Goal: Transaction & Acquisition: Download file/media

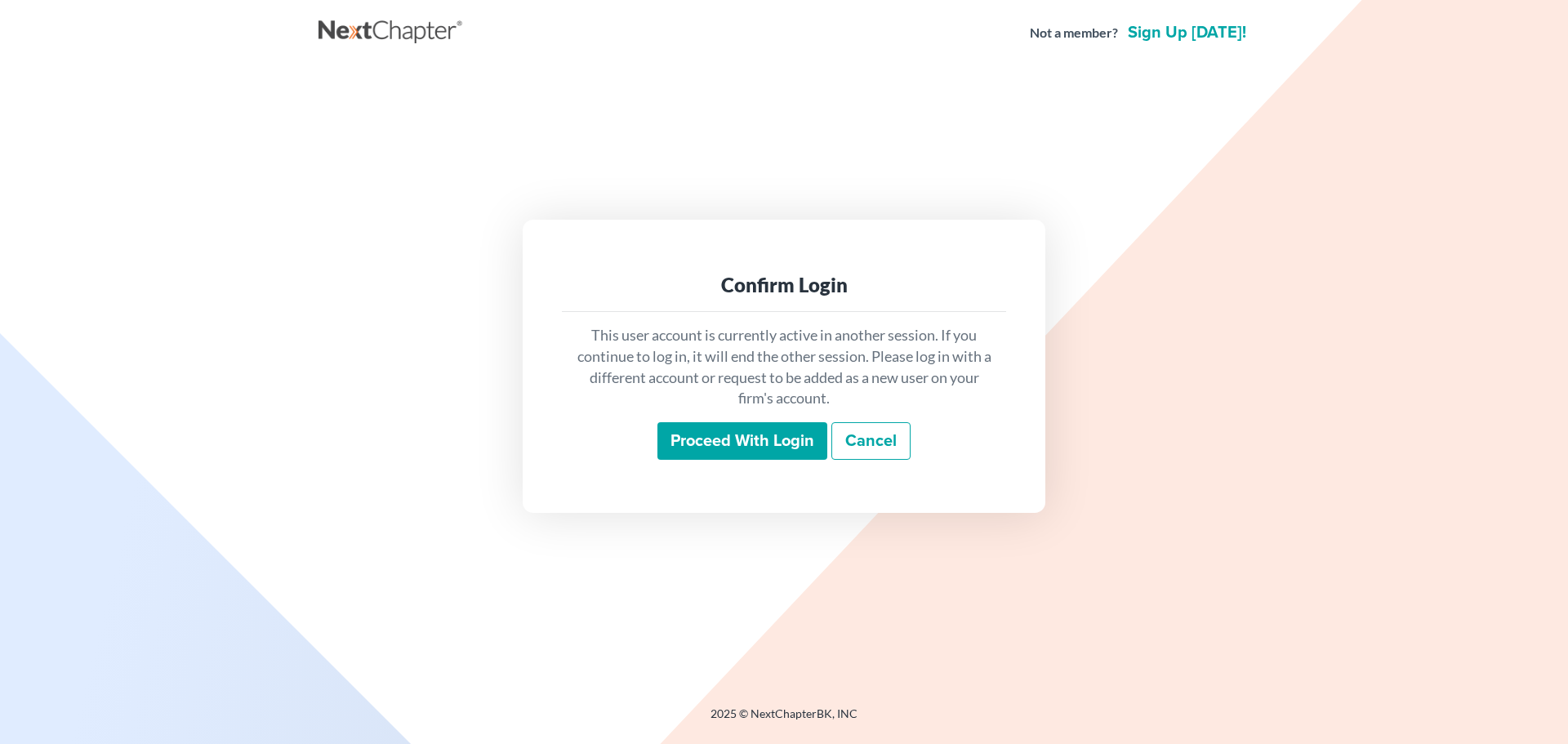
click at [784, 426] on input "Proceed with login" at bounding box center [741, 441] width 170 height 37
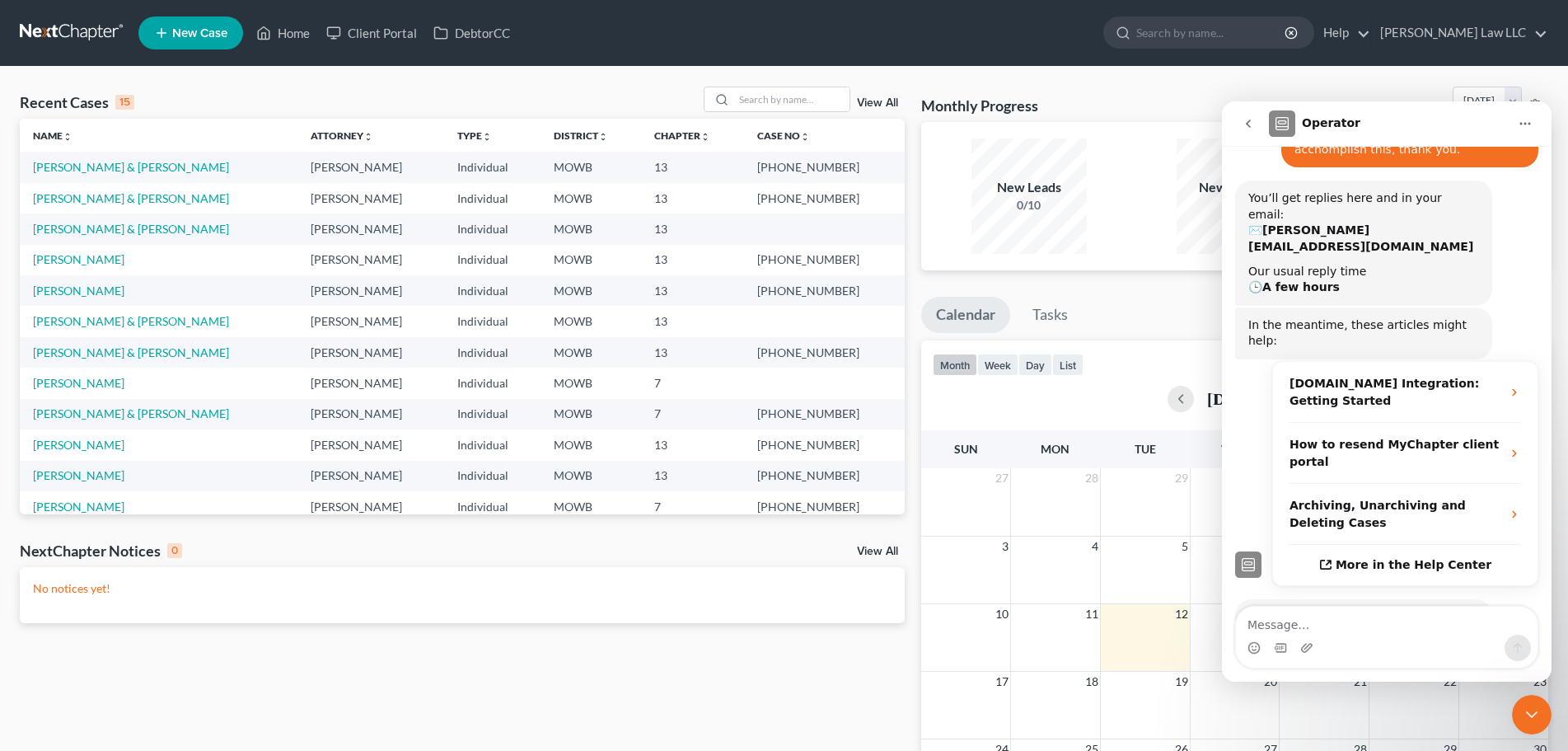
scroll to position [241, 0]
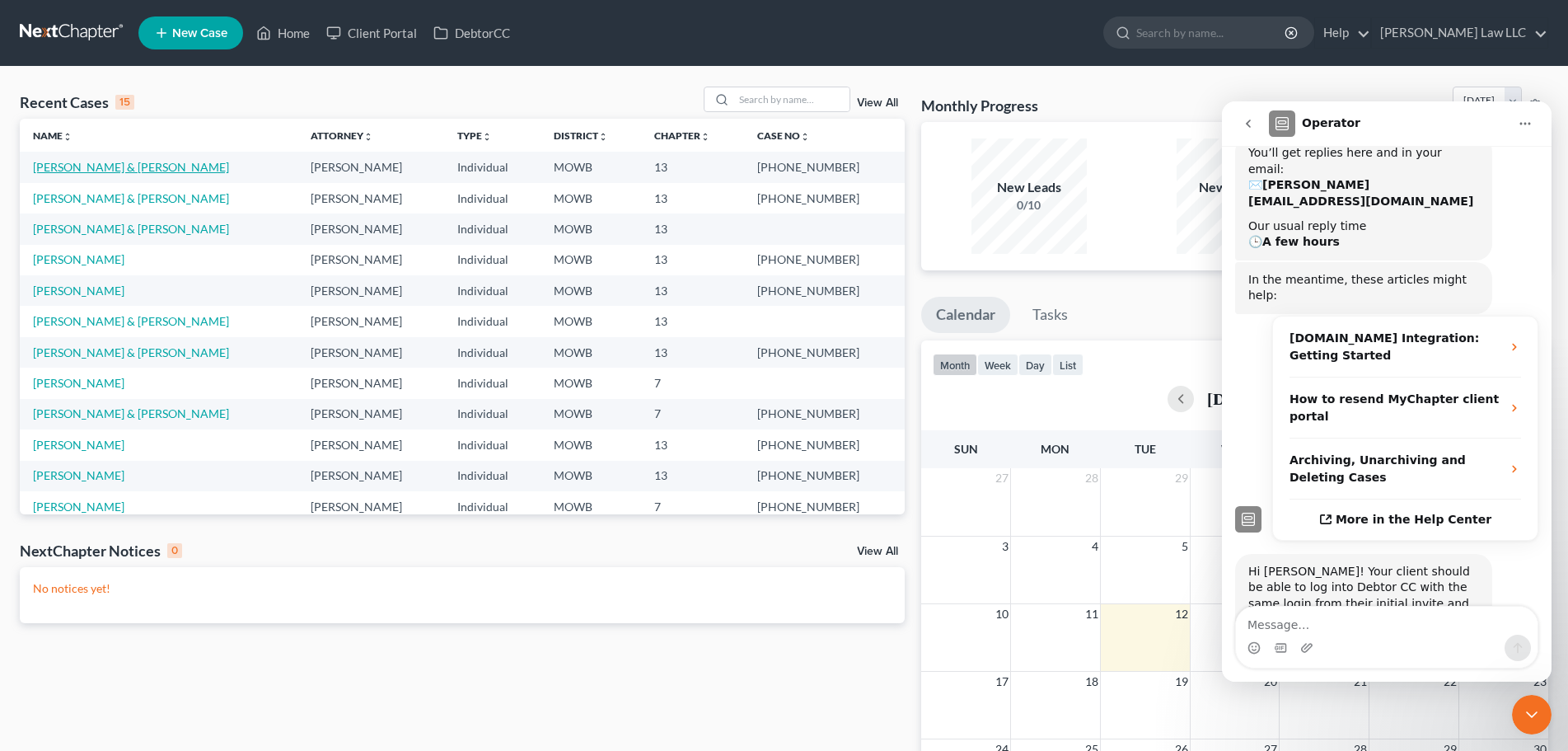
click at [90, 169] on link "Boley, Robert & Leslie" at bounding box center [131, 167] width 196 height 14
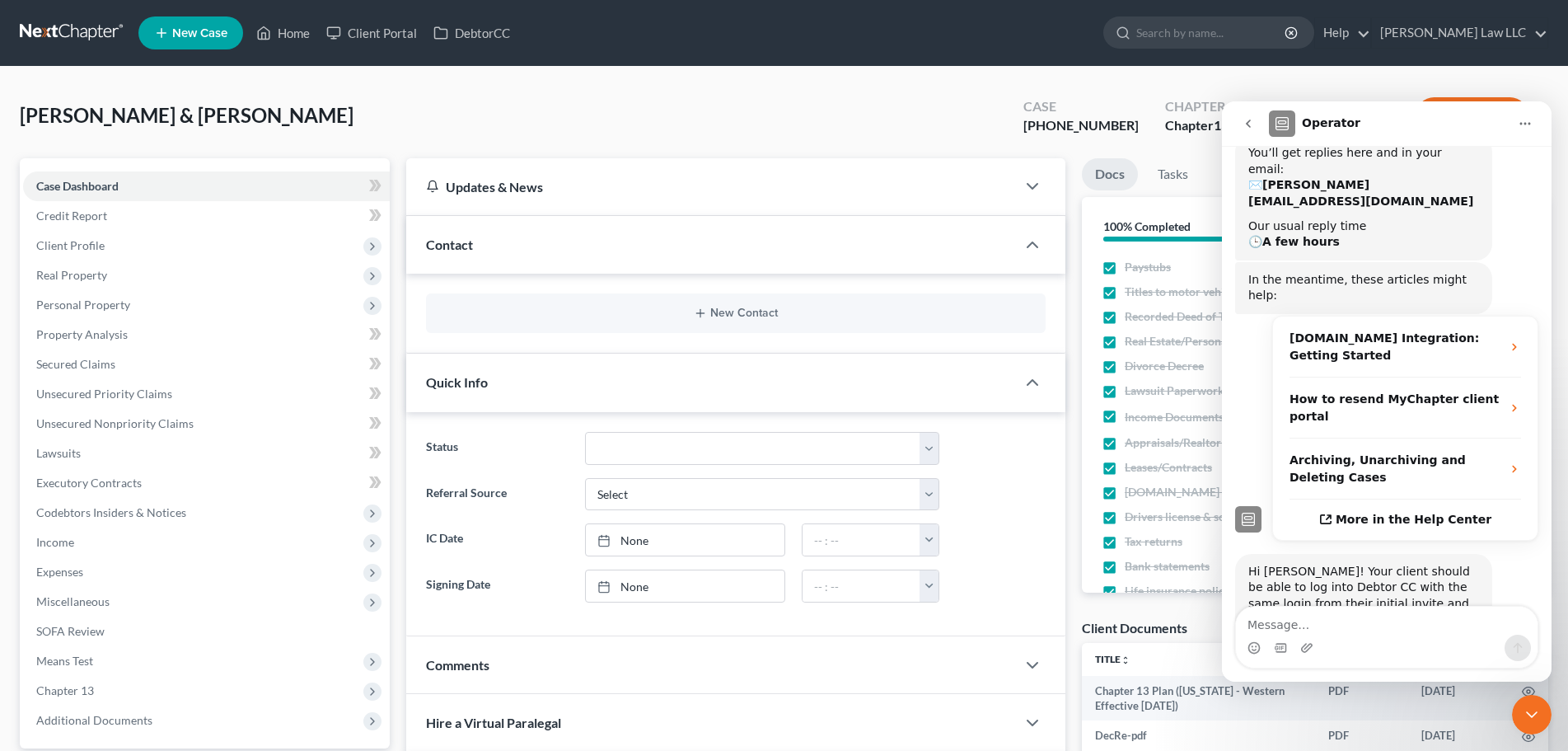
click at [1245, 118] on icon "go back" at bounding box center [1248, 124] width 13 height 13
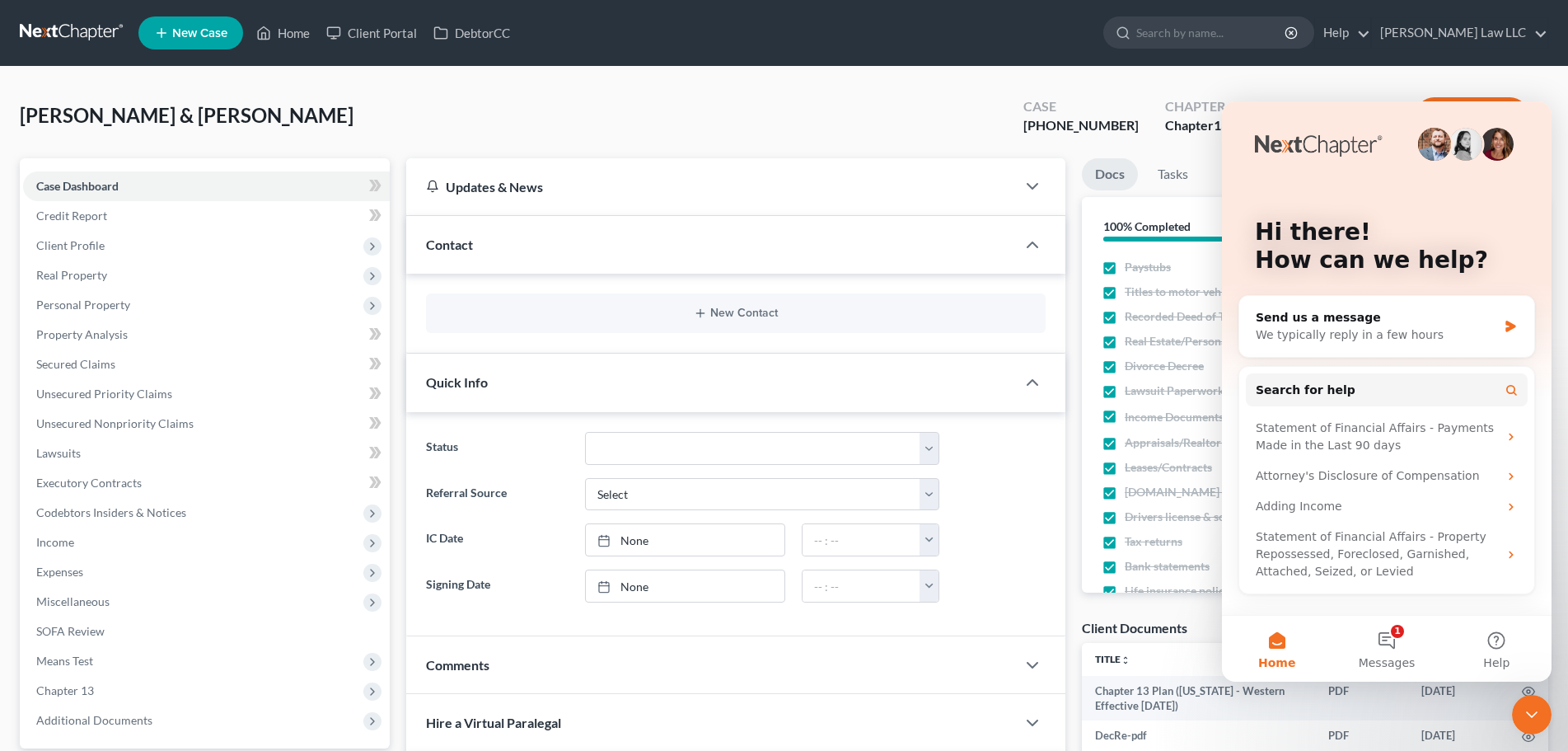
drag, startPoint x: 1532, startPoint y: 725, endPoint x: 2969, endPoint y: 1392, distance: 1584.3
click at [1532, 725] on div "Close Intercom Messenger" at bounding box center [1532, 714] width 39 height 39
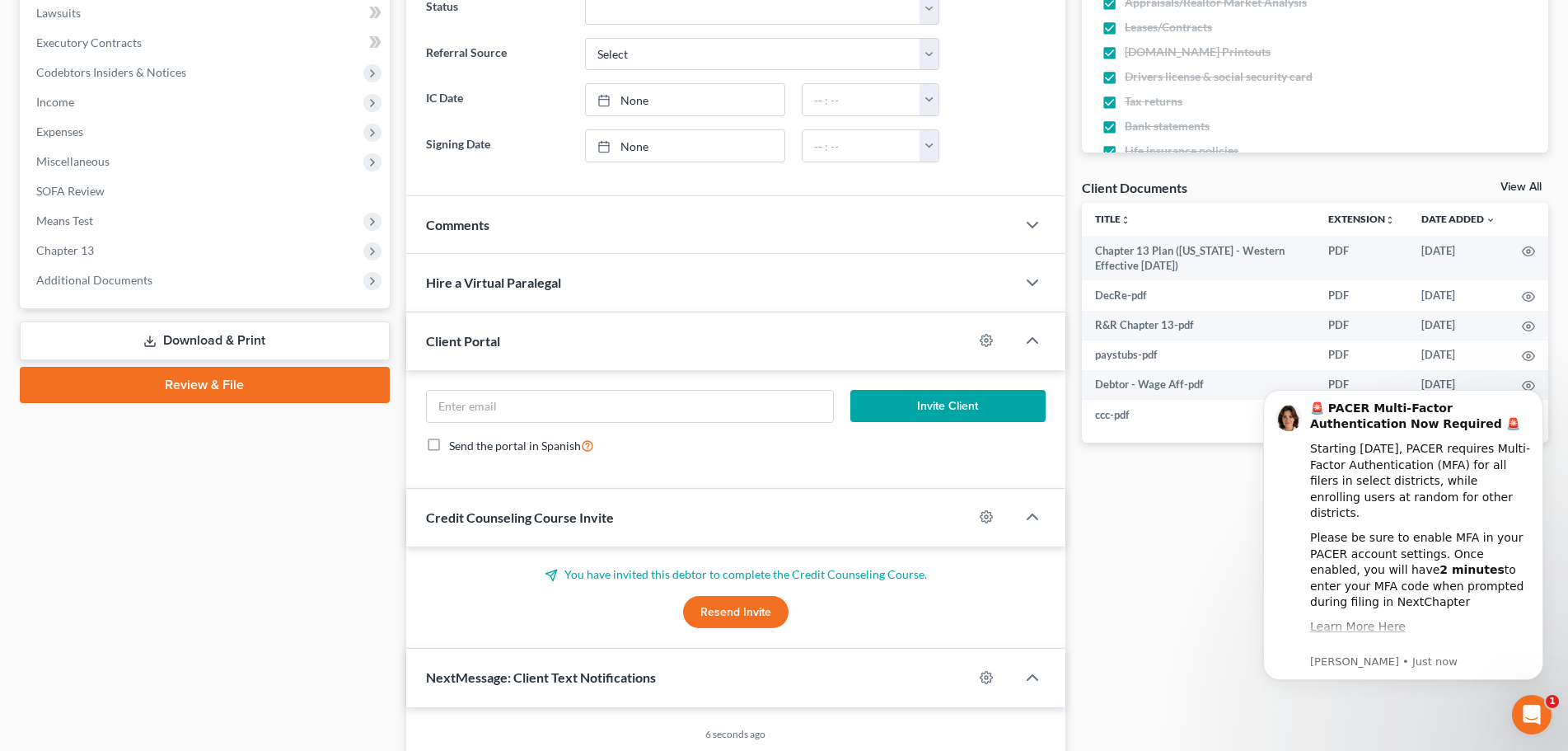
scroll to position [435, 0]
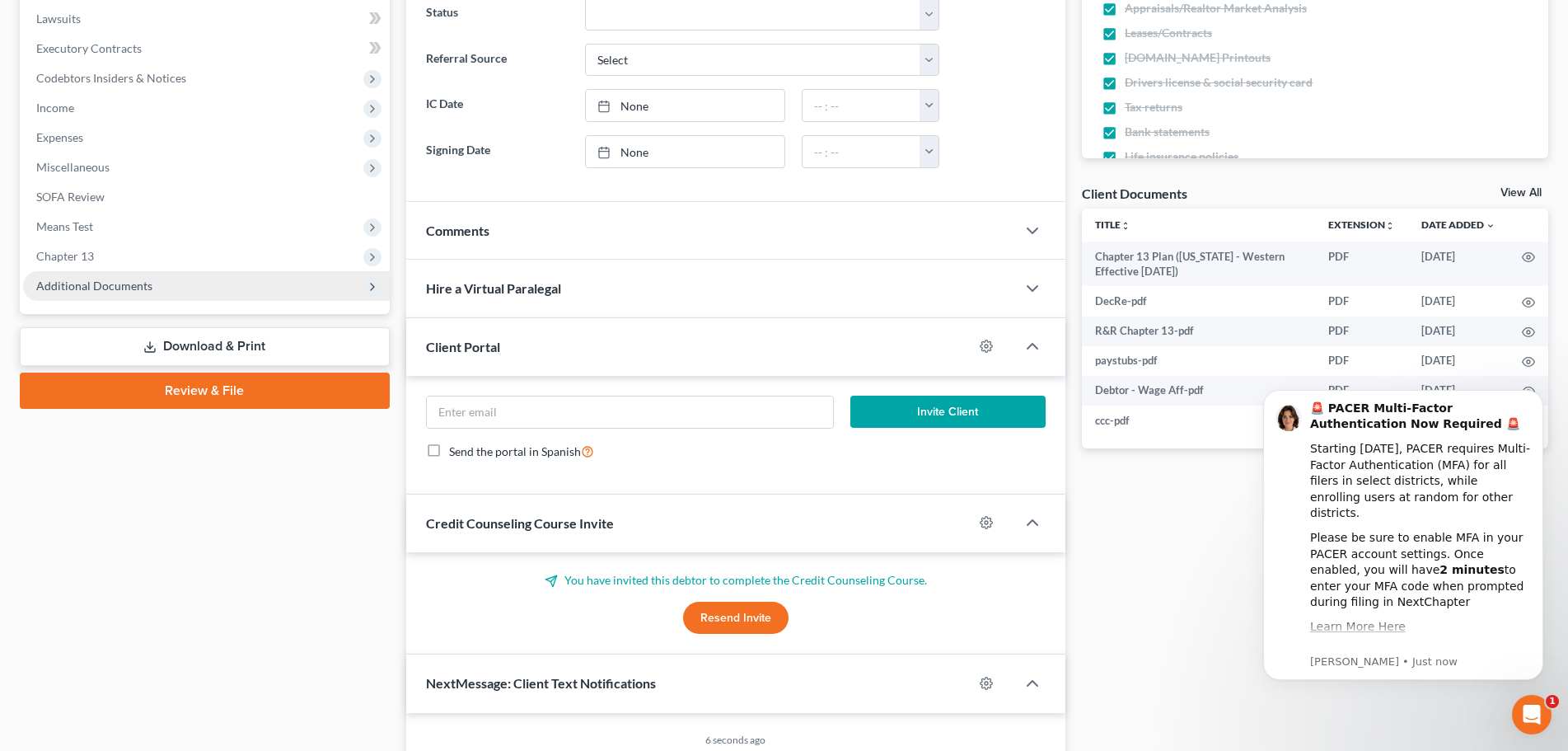
click at [93, 282] on span "Additional Documents" at bounding box center [94, 286] width 116 height 14
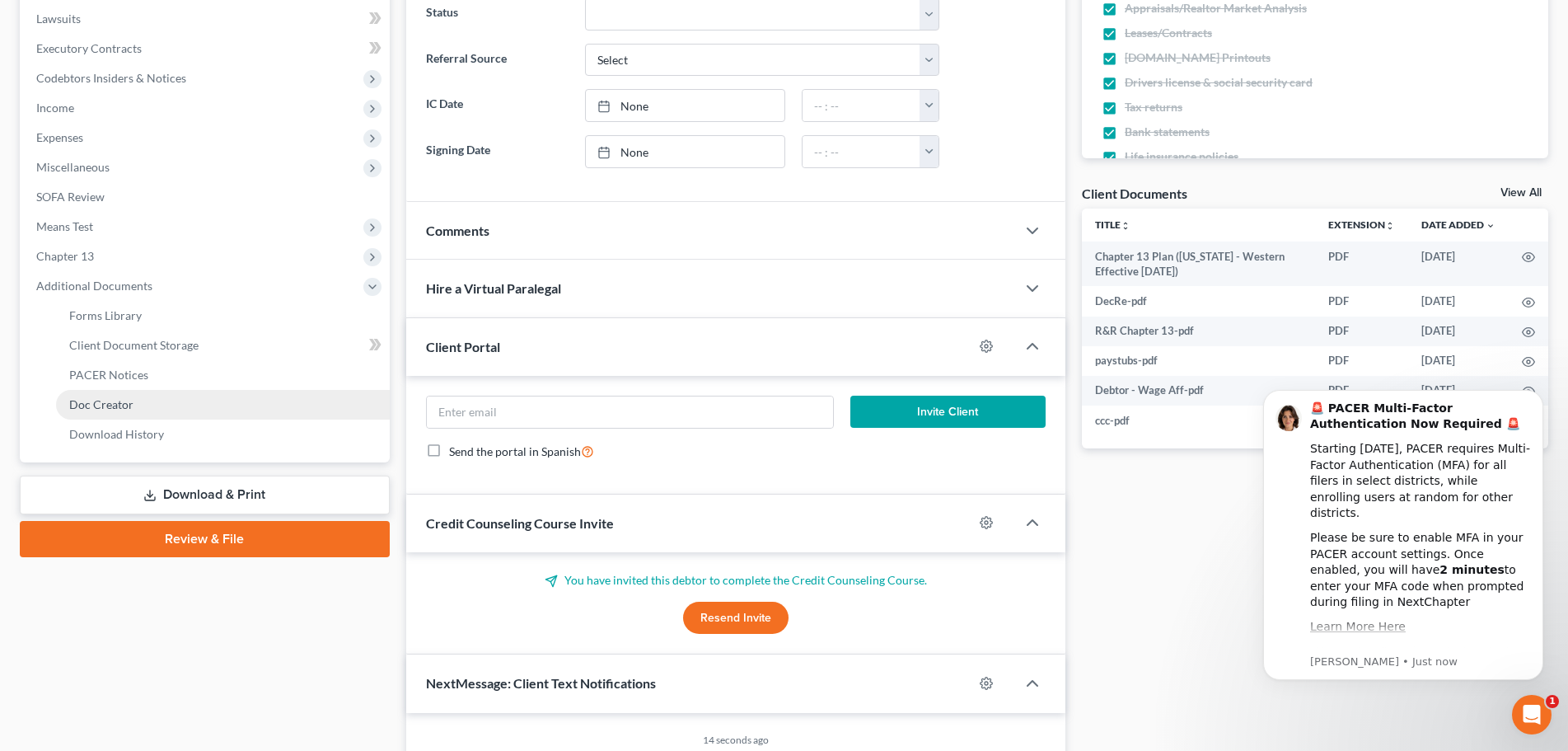
click at [98, 404] on span "Doc Creator" at bounding box center [101, 404] width 65 height 14
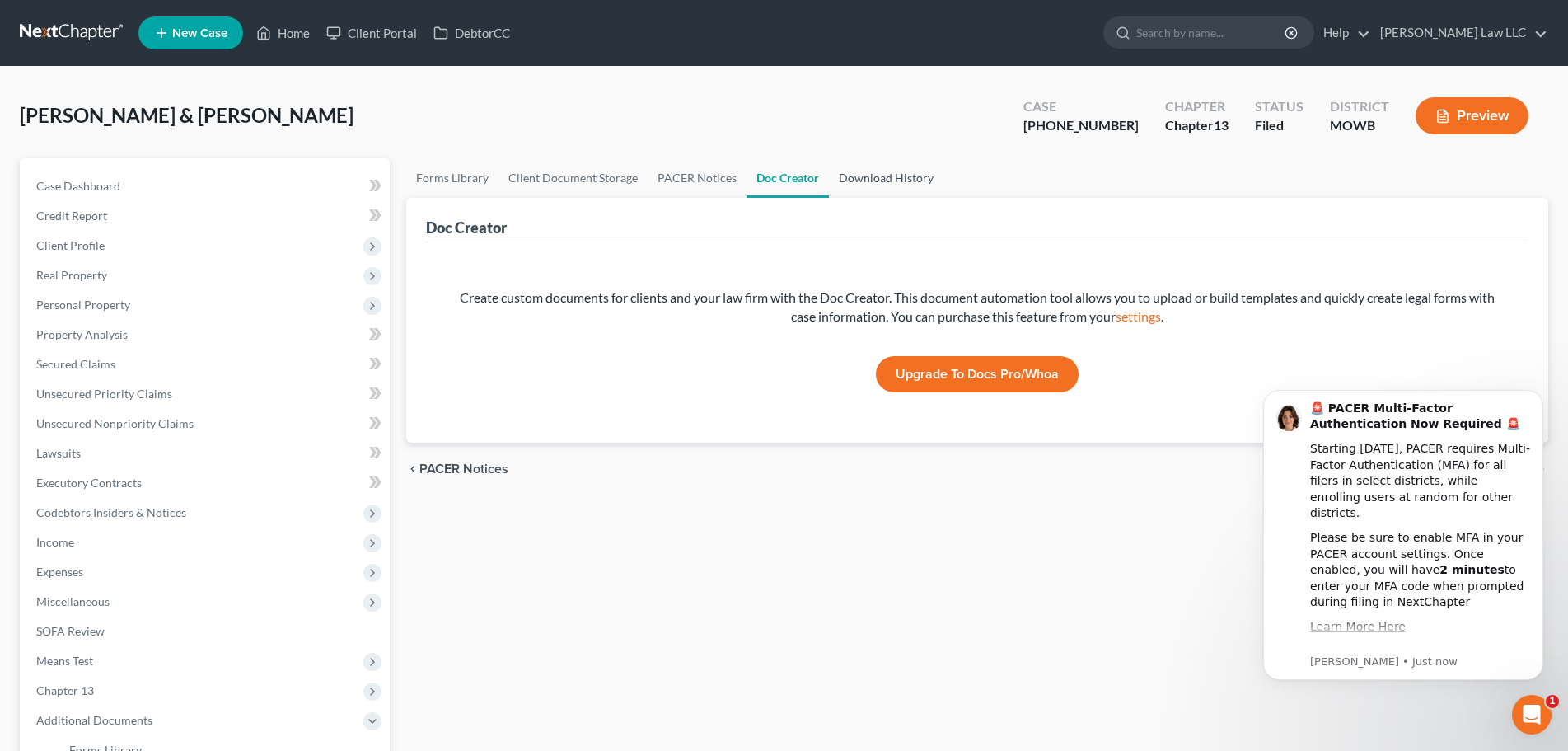
click at [878, 173] on link "Download History" at bounding box center [886, 178] width 115 height 39
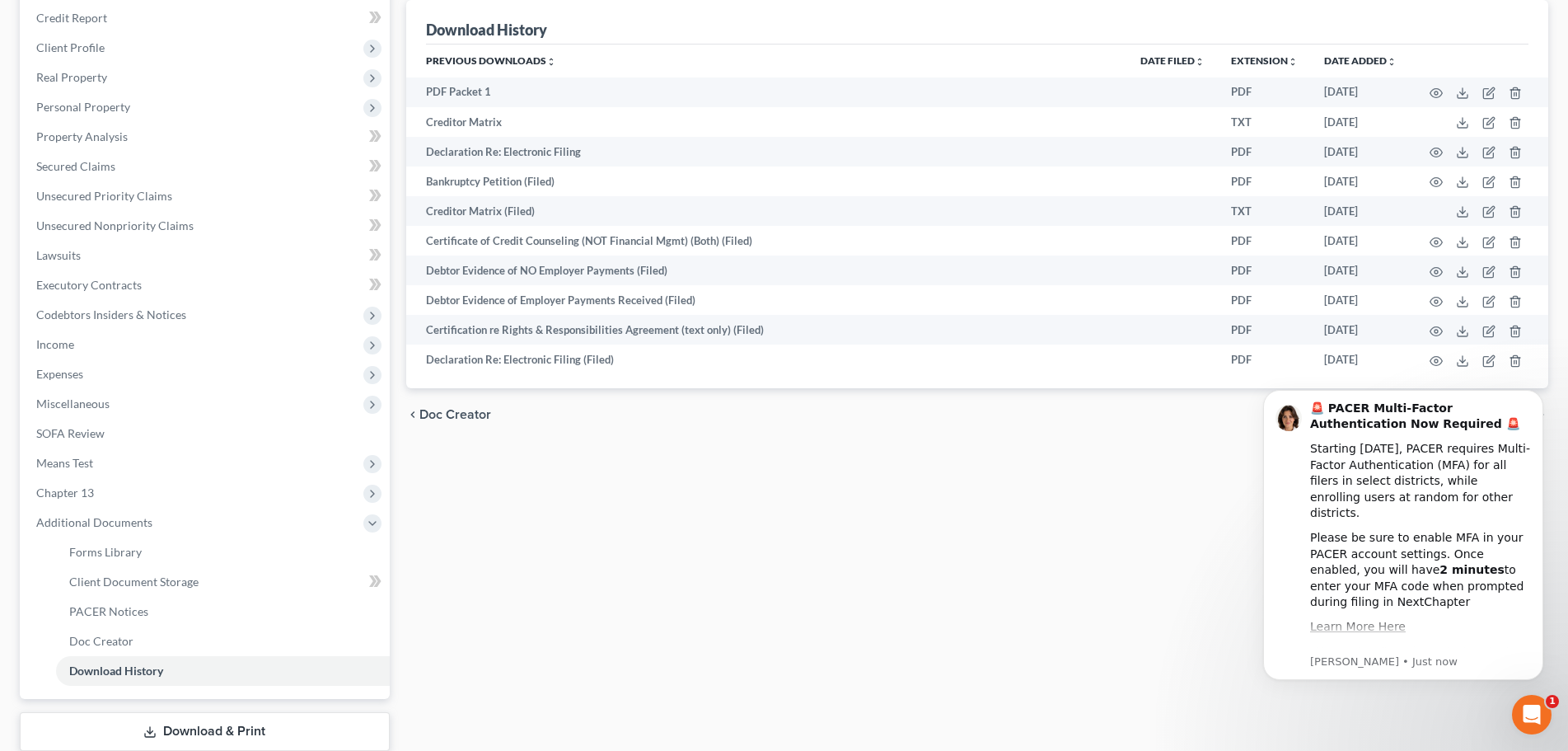
scroll to position [303, 0]
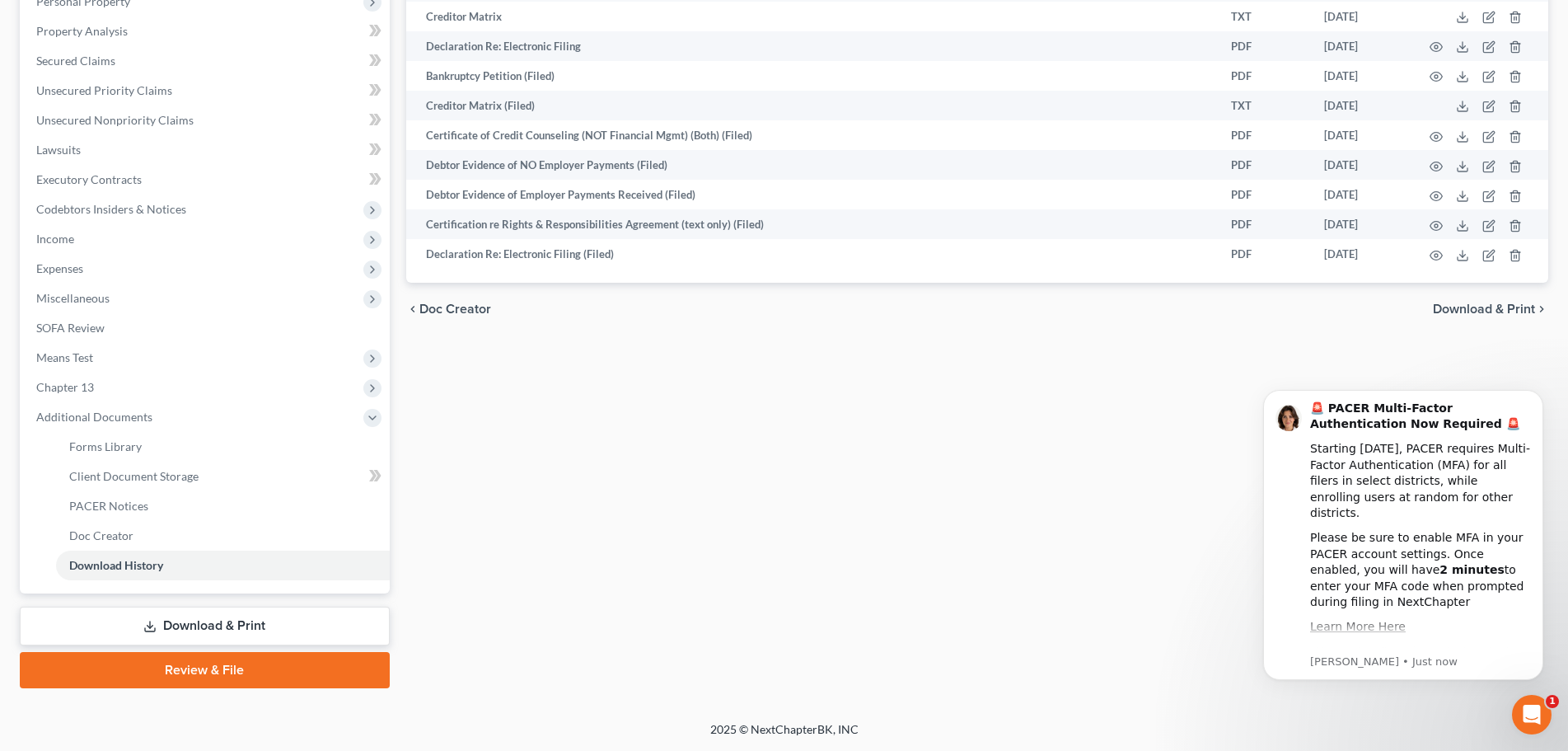
click at [1473, 307] on span "Download & Print" at bounding box center [1484, 309] width 102 height 13
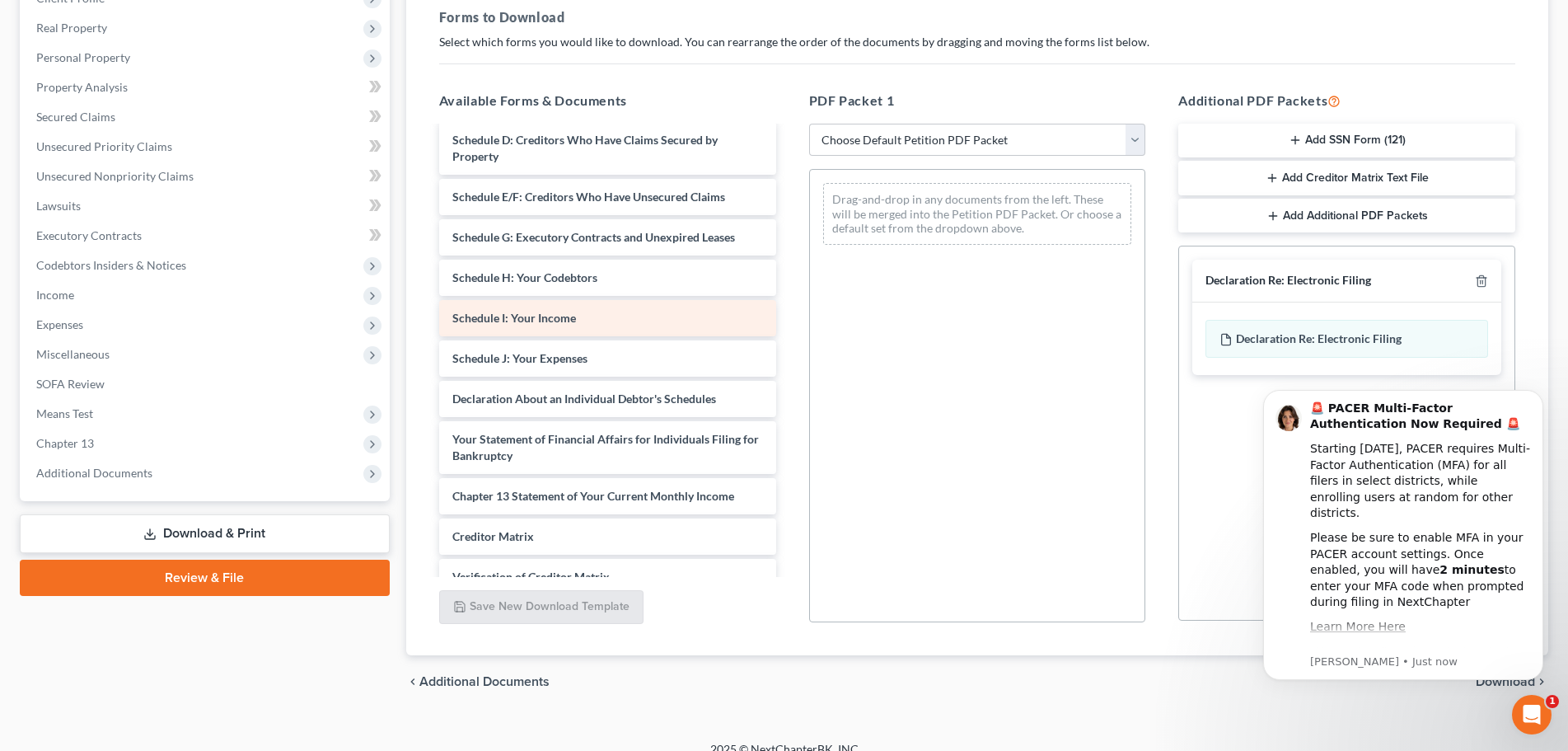
scroll to position [381, 0]
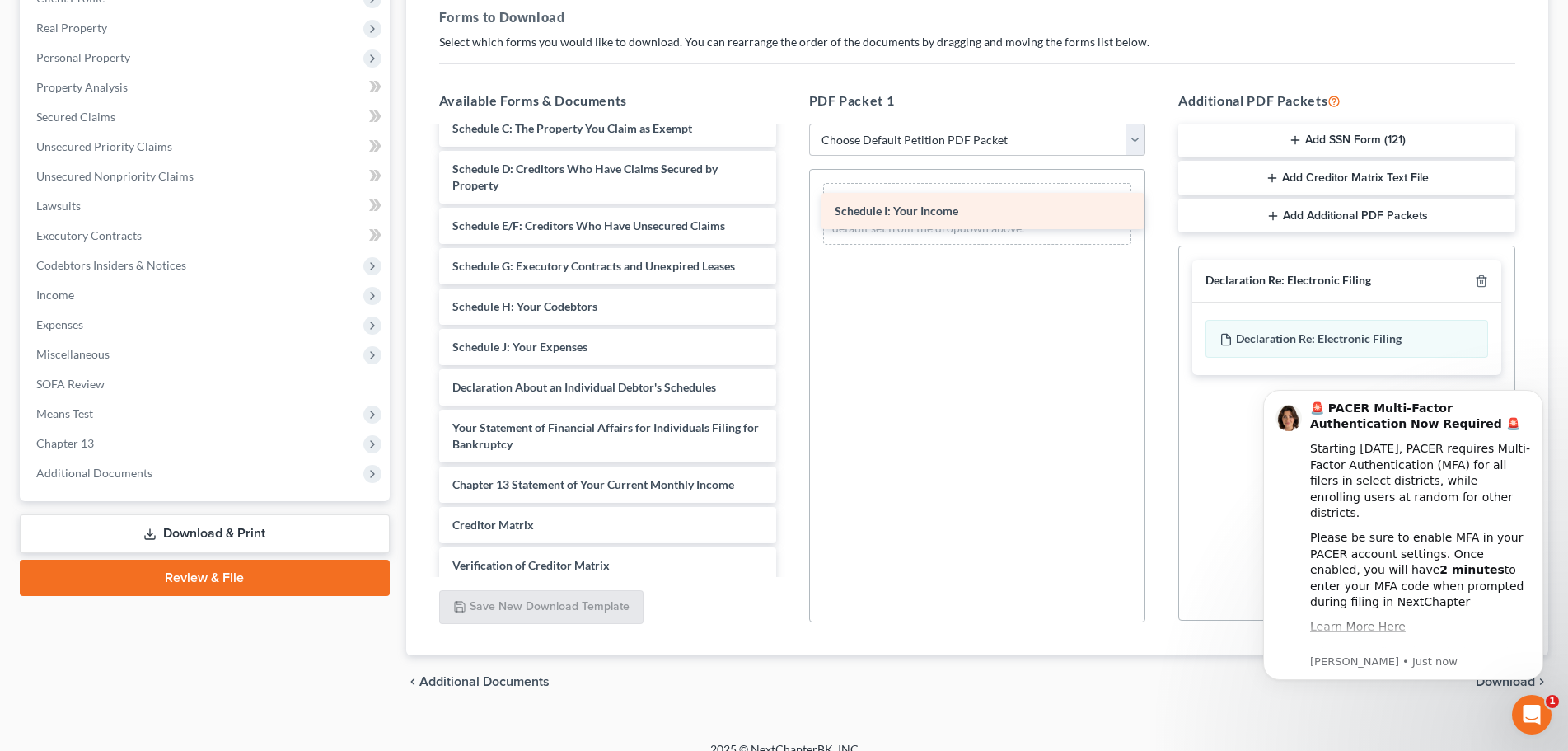
drag, startPoint x: 495, startPoint y: 358, endPoint x: 877, endPoint y: 205, distance: 411.5
click at [789, 205] on div "Schedule I: Your Income Chapter 13 Plan (Missouri - Western Effective 12/1/17) …" at bounding box center [608, 214] width 364 height 934
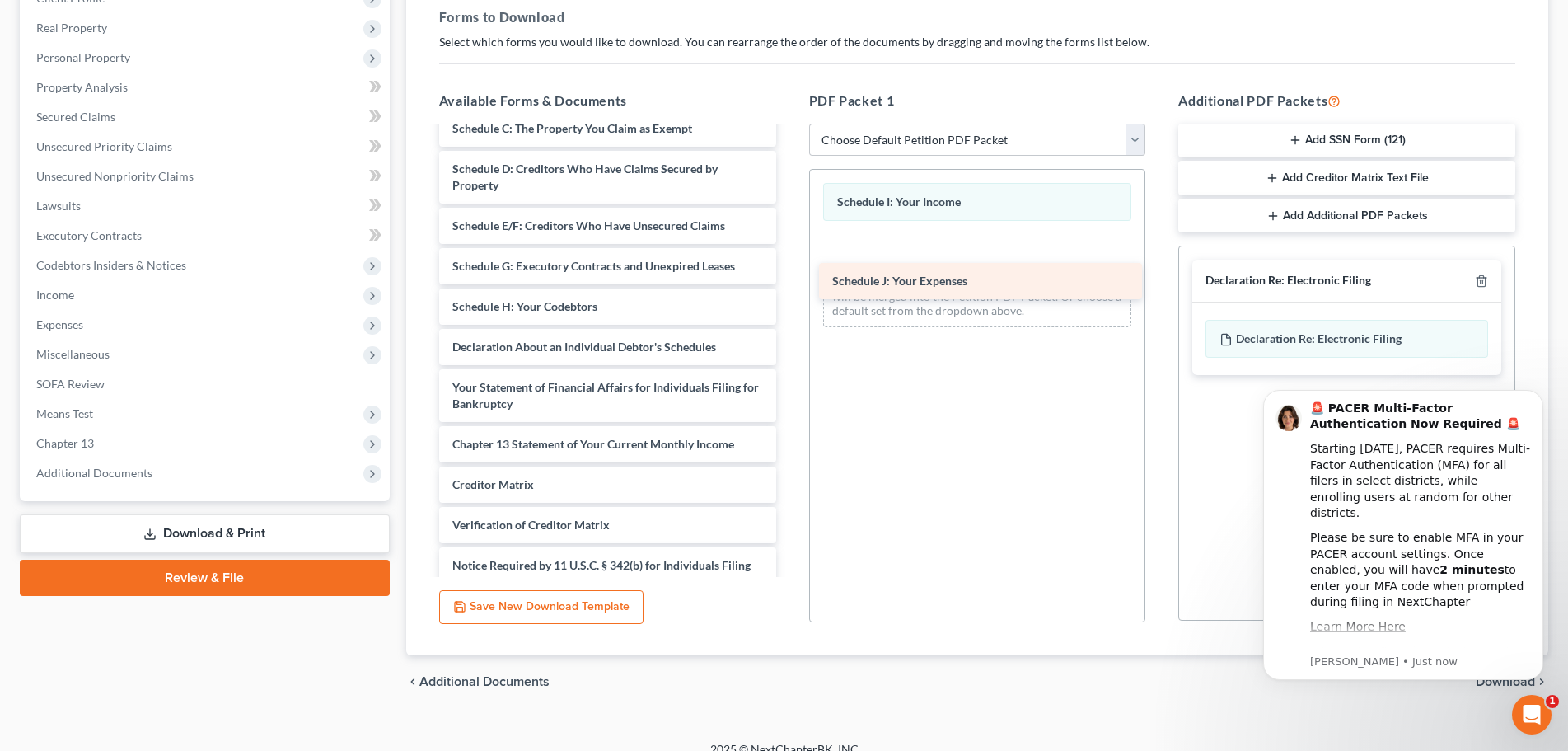
drag, startPoint x: 514, startPoint y: 362, endPoint x: 894, endPoint y: 280, distance: 388.7
click at [789, 280] on div "Schedule J: Your Expenses Chapter 13 Plan (Missouri - Western Effective 12/1/17…" at bounding box center [608, 194] width 364 height 893
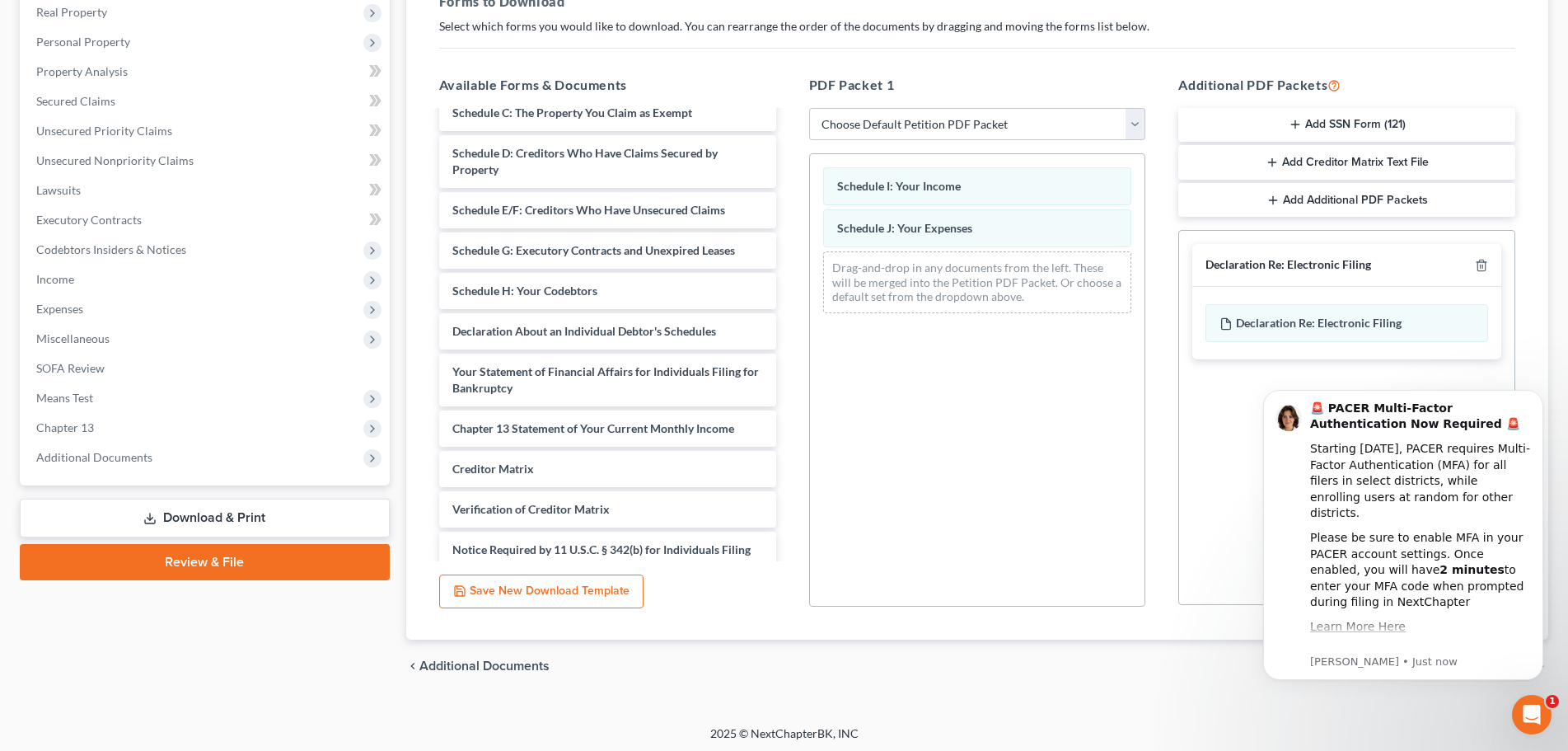
scroll to position [267, 0]
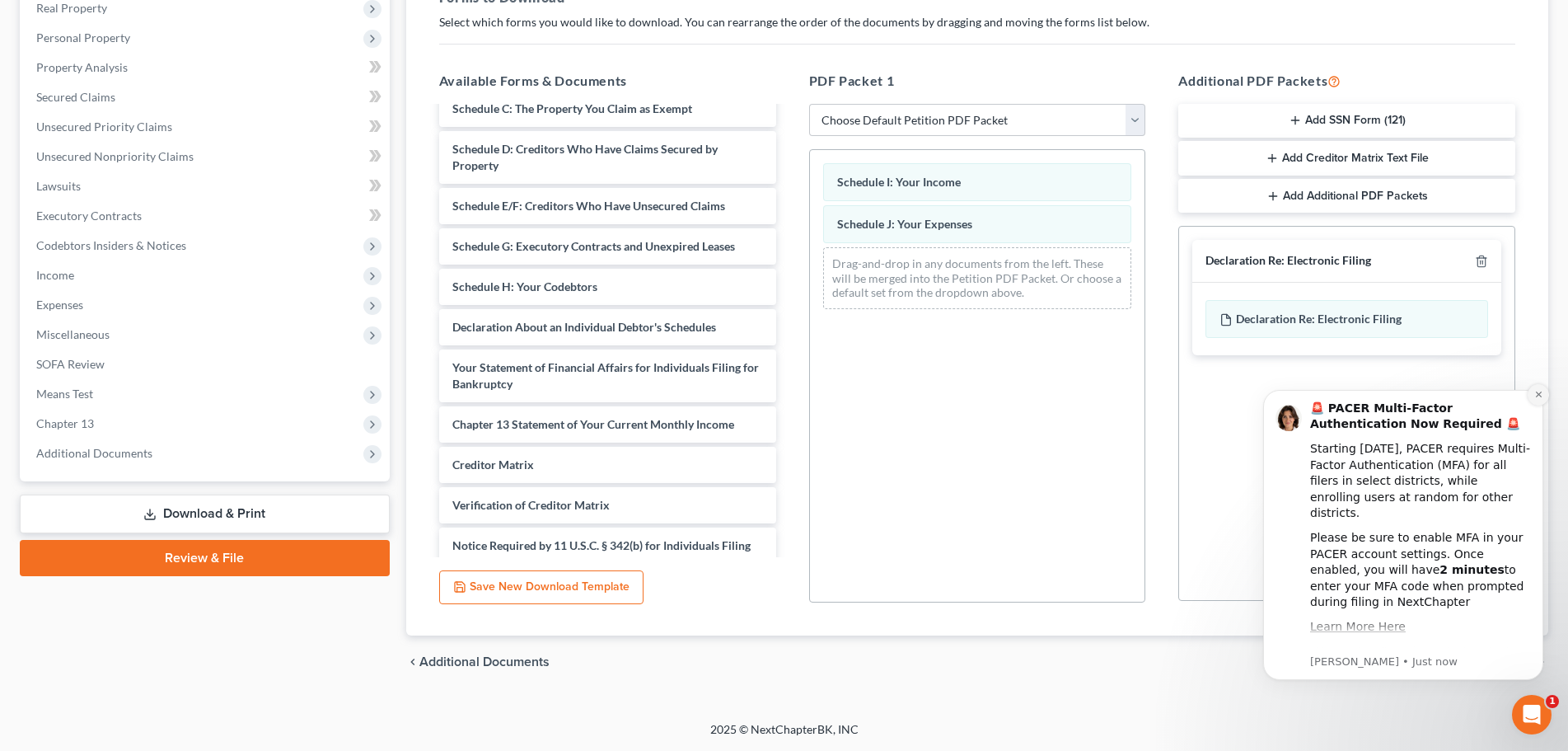
click at [1539, 390] on icon "Dismiss notification" at bounding box center [1539, 394] width 9 height 9
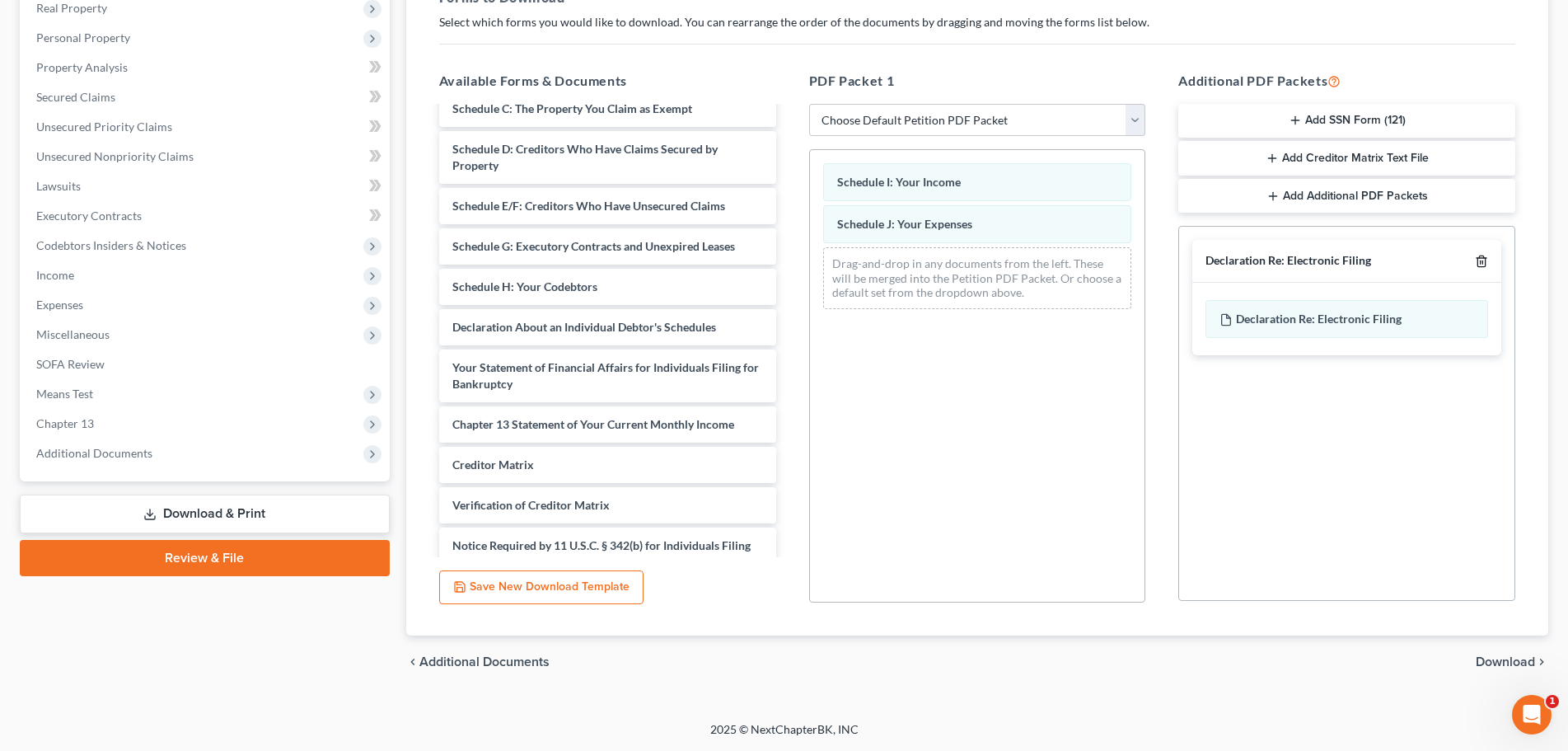
click at [1484, 260] on icon "button" at bounding box center [1481, 261] width 13 height 13
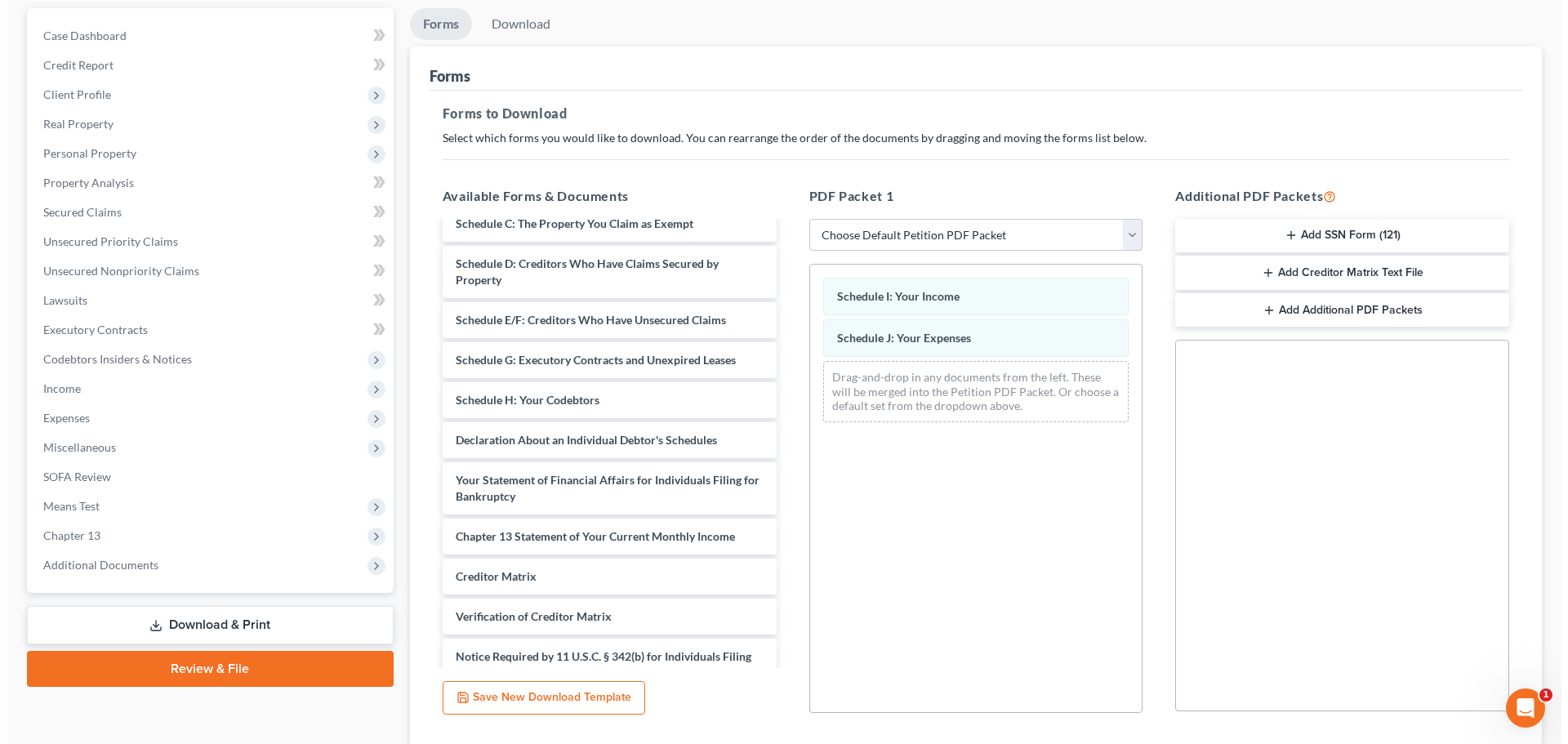
scroll to position [245, 0]
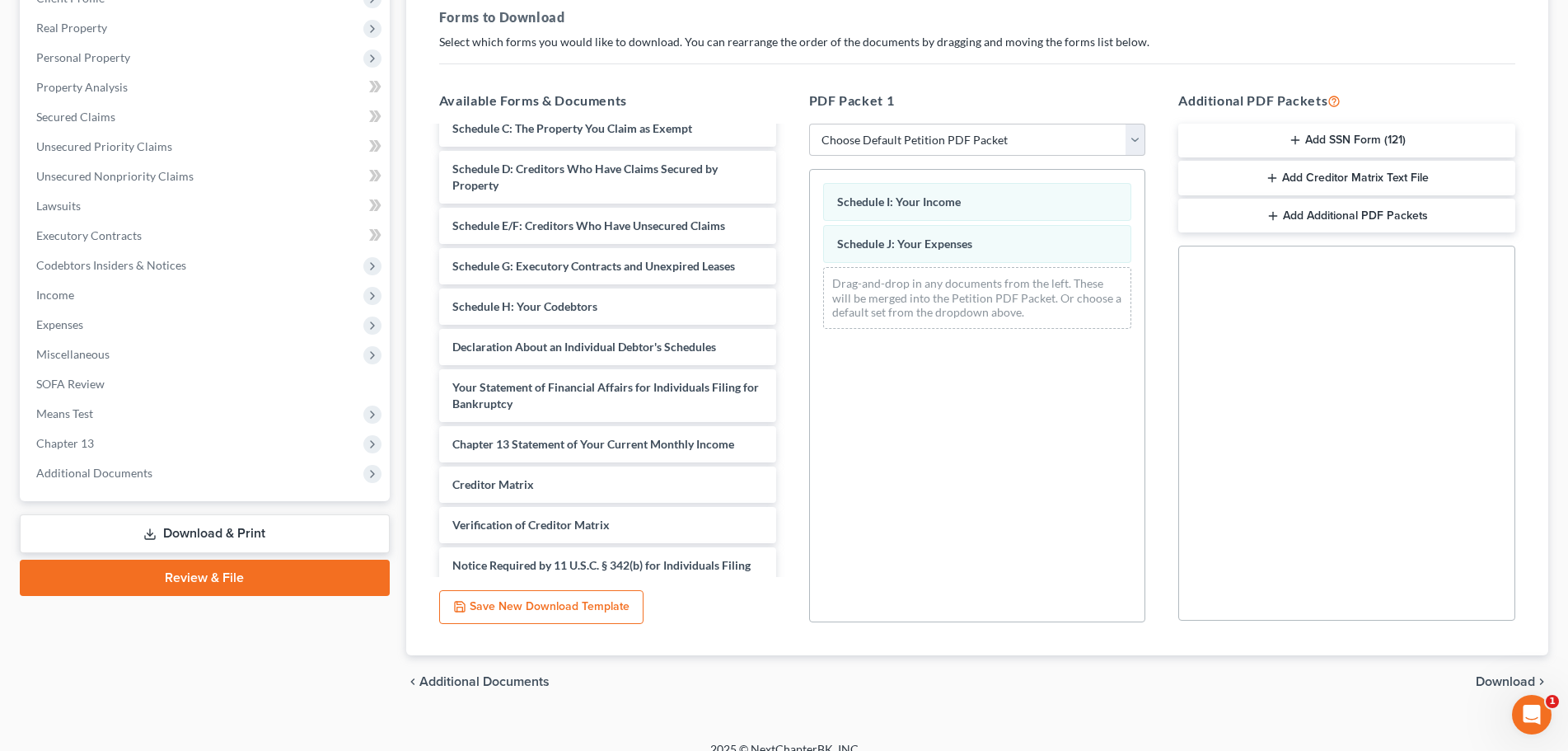
click at [533, 604] on button "Save New Download Template" at bounding box center [541, 608] width 204 height 35
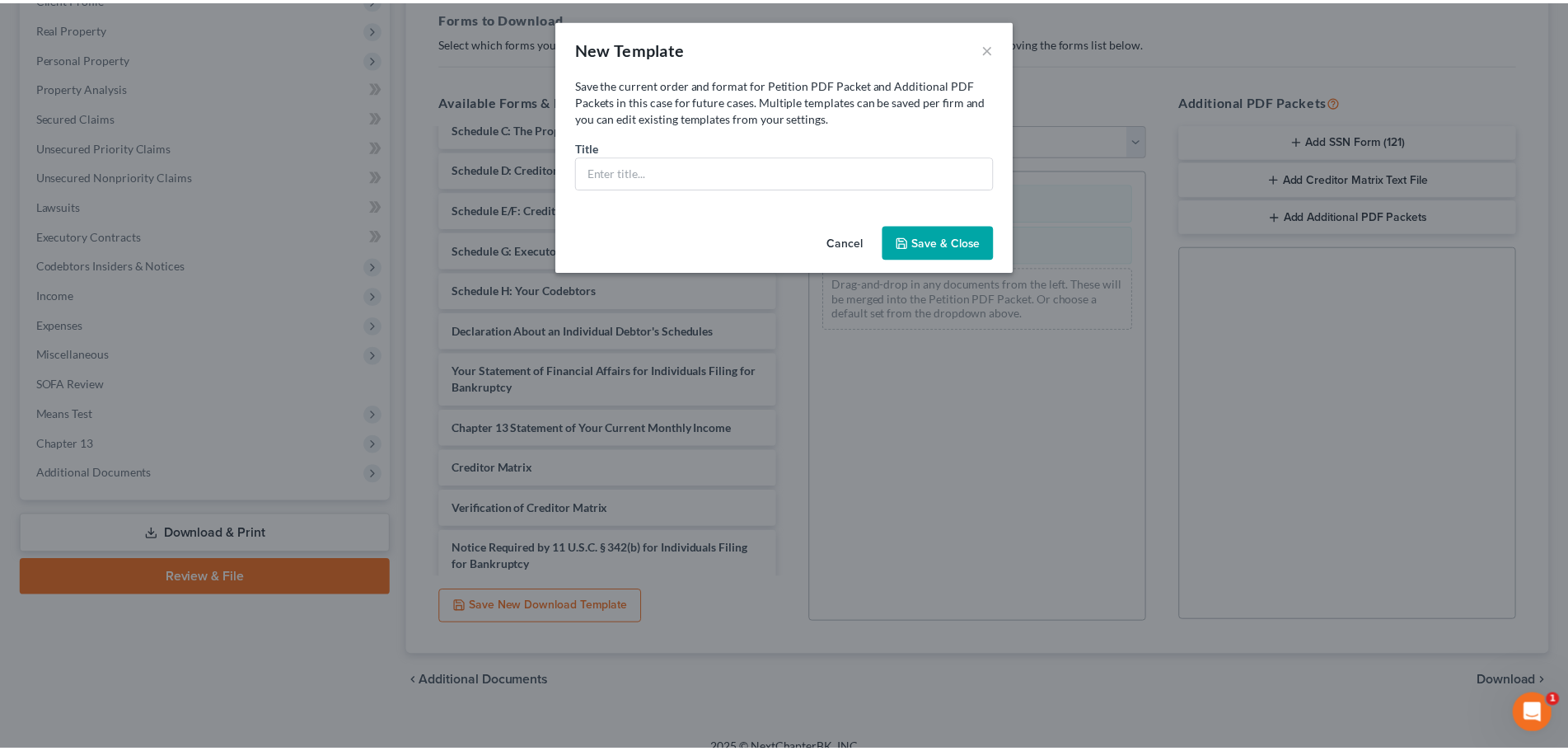
scroll to position [365, 0]
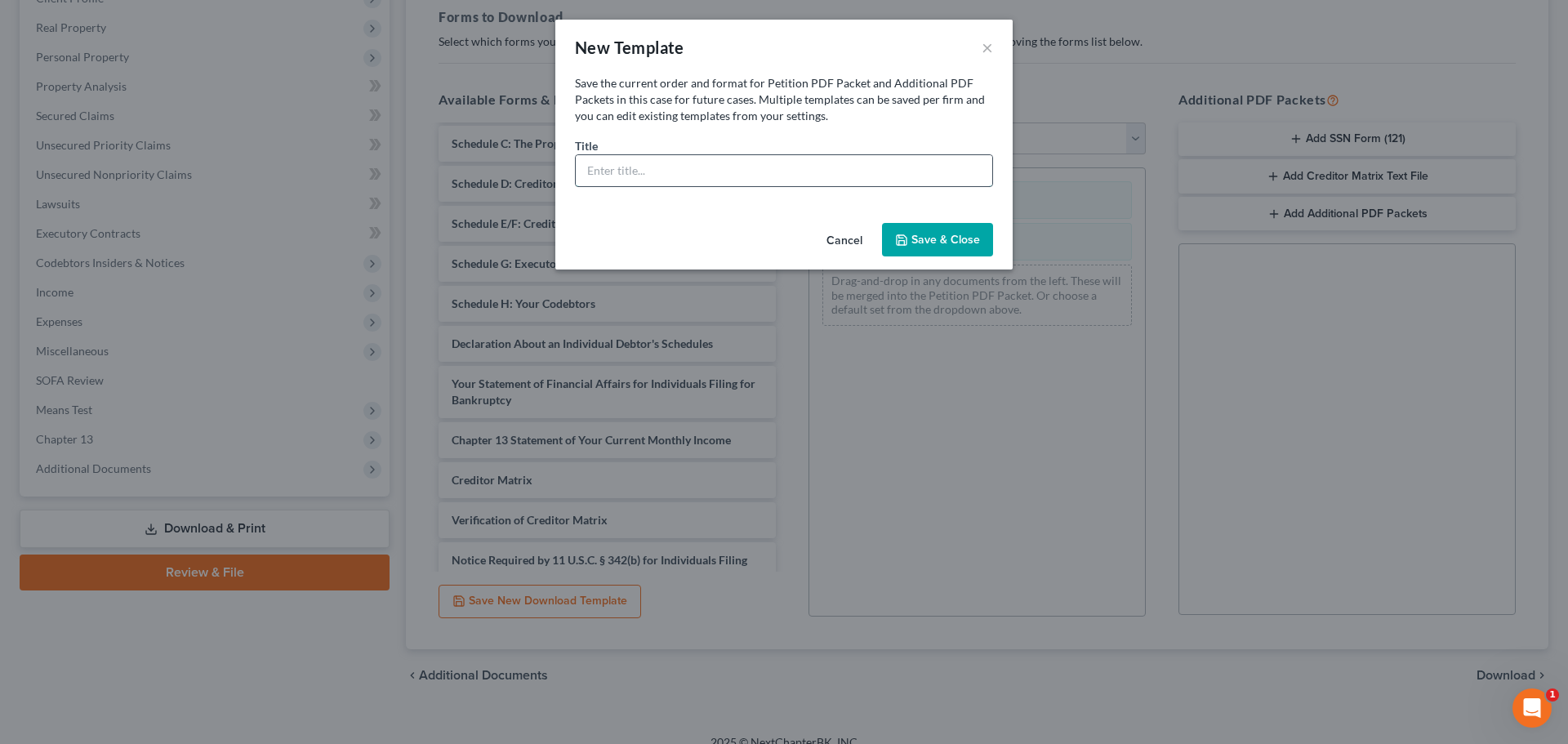
click at [763, 171] on input "text" at bounding box center [783, 170] width 416 height 31
click at [984, 44] on button "×" at bounding box center [987, 47] width 12 height 20
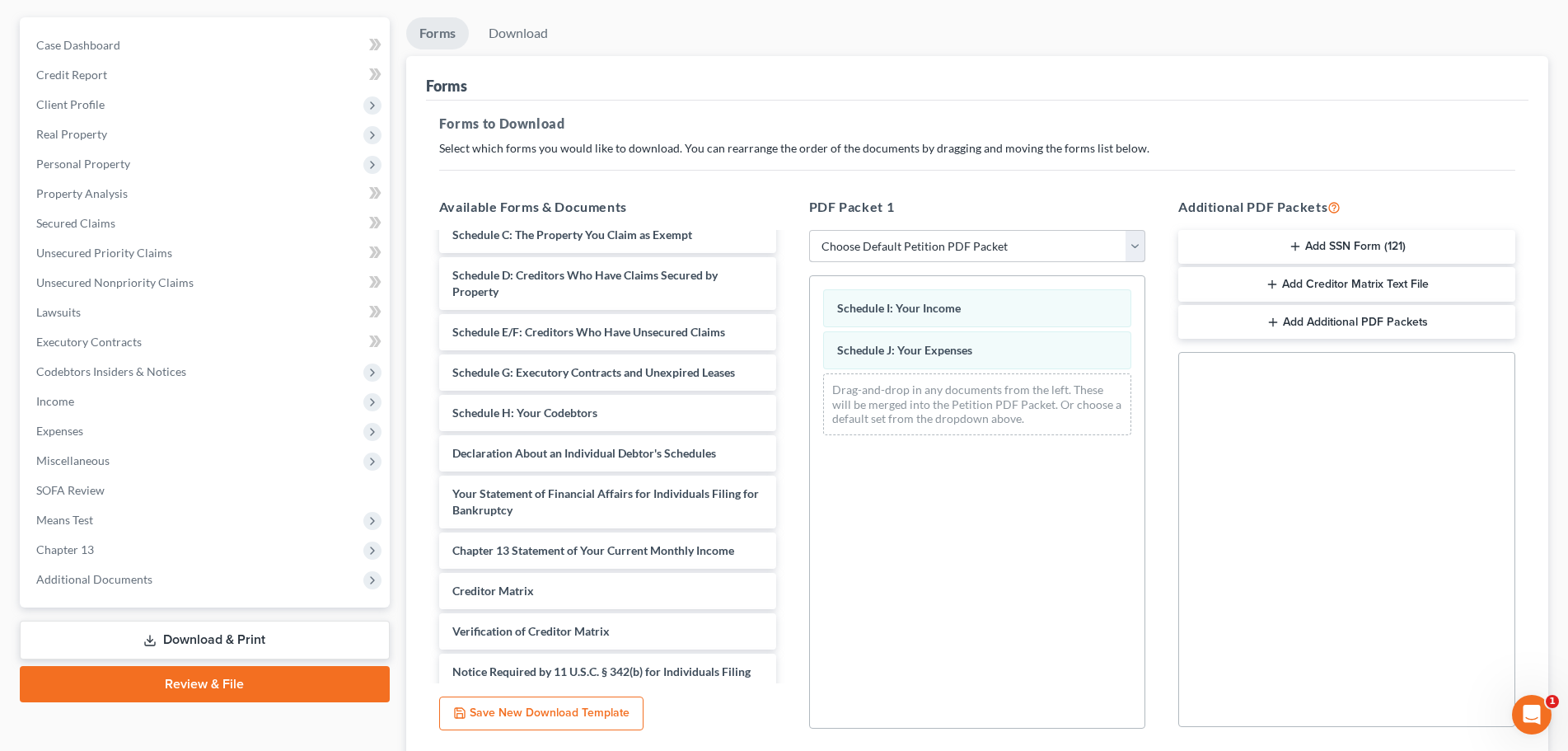
scroll to position [247, 0]
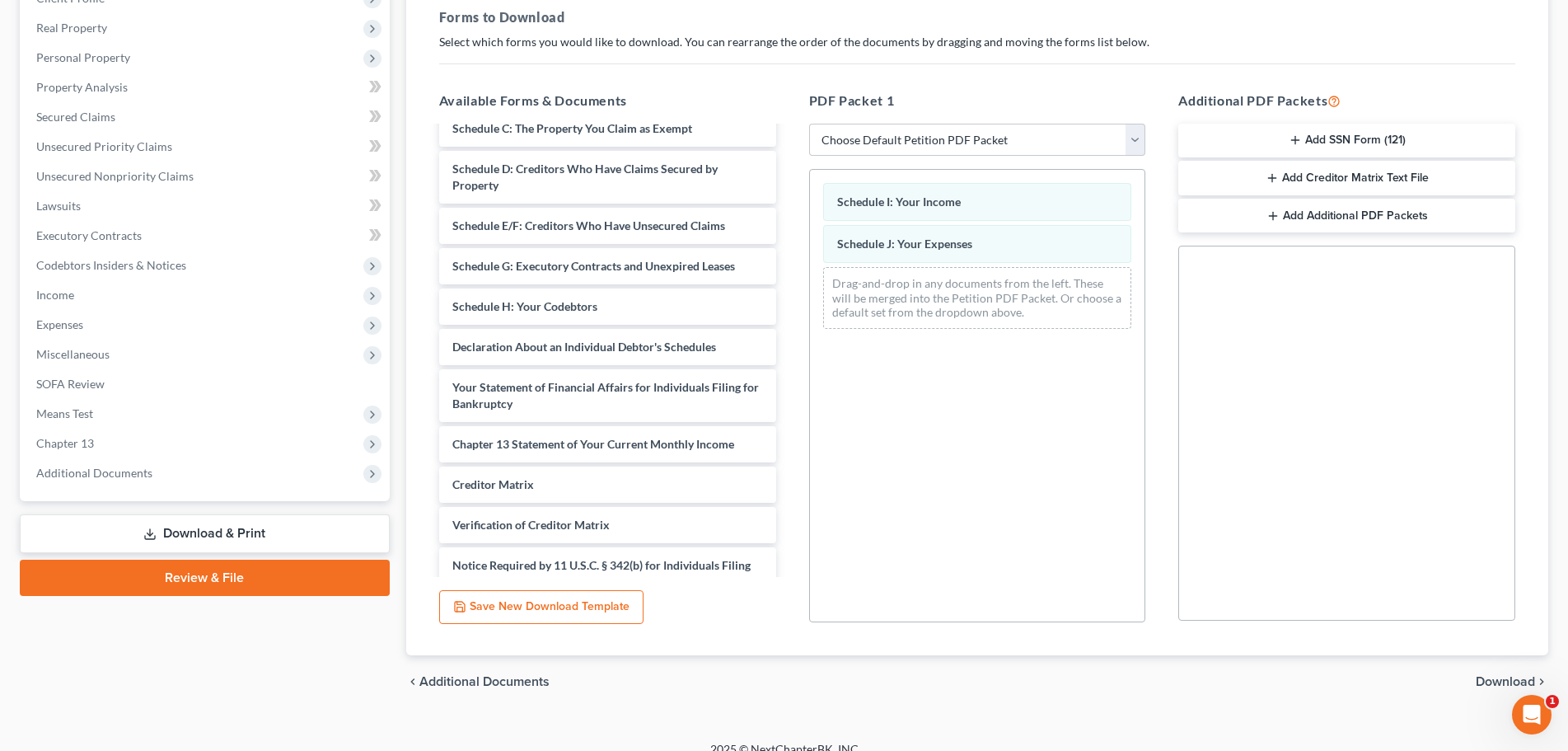
click at [1500, 681] on span "Download" at bounding box center [1505, 681] width 59 height 13
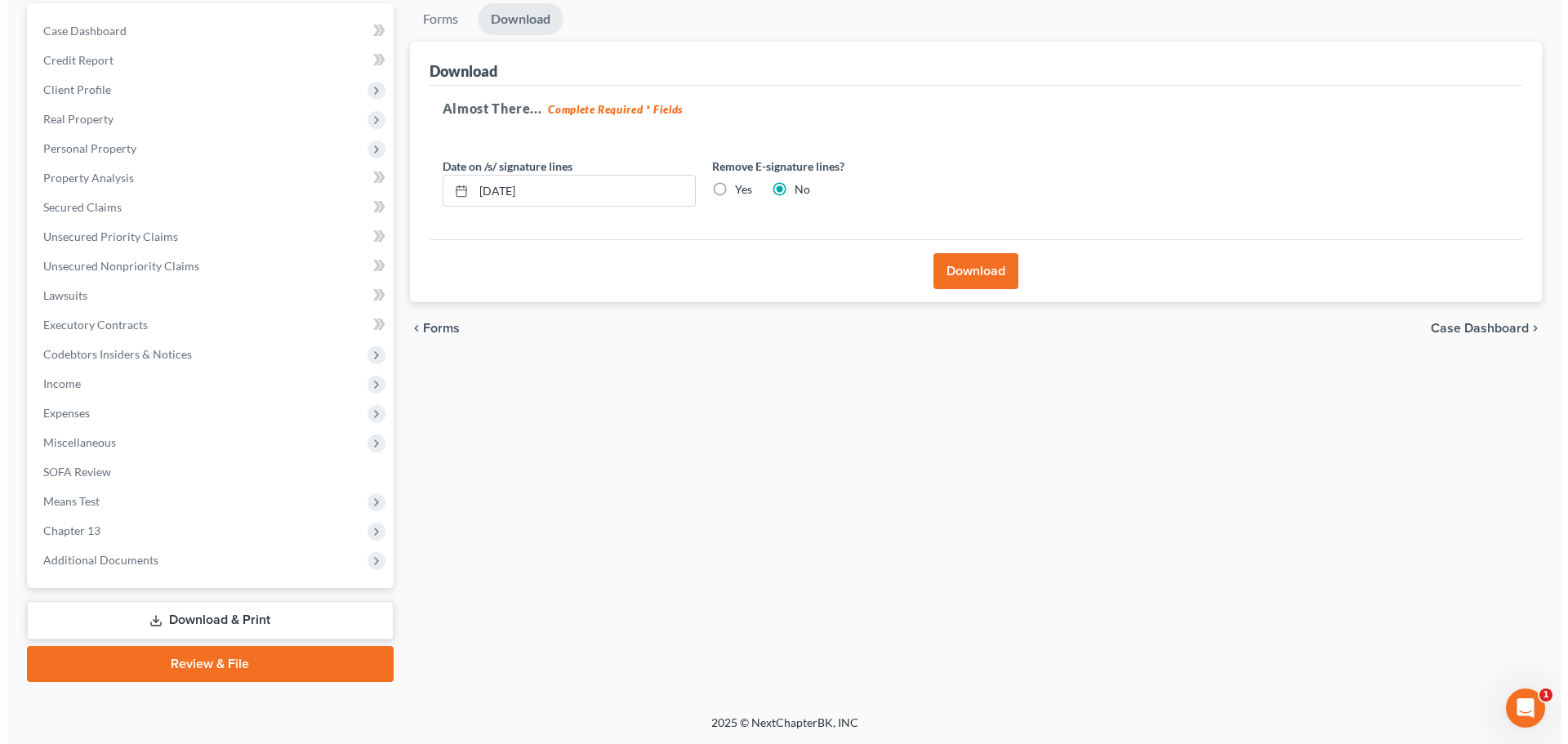
scroll to position [154, 0]
click at [416, 323] on span "Forms" at bounding box center [433, 328] width 36 height 13
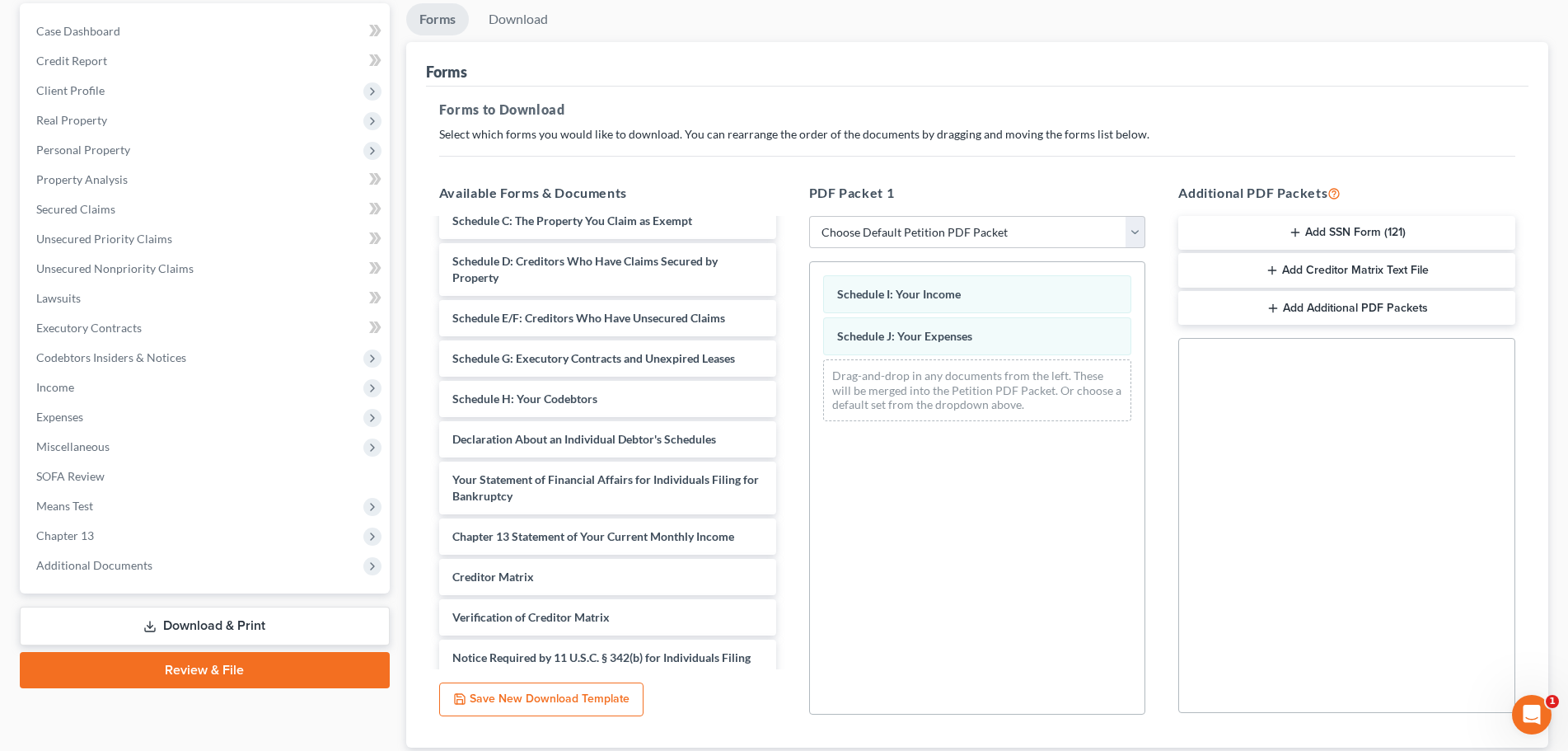
click at [574, 690] on button "Save New Download Template" at bounding box center [541, 700] width 204 height 35
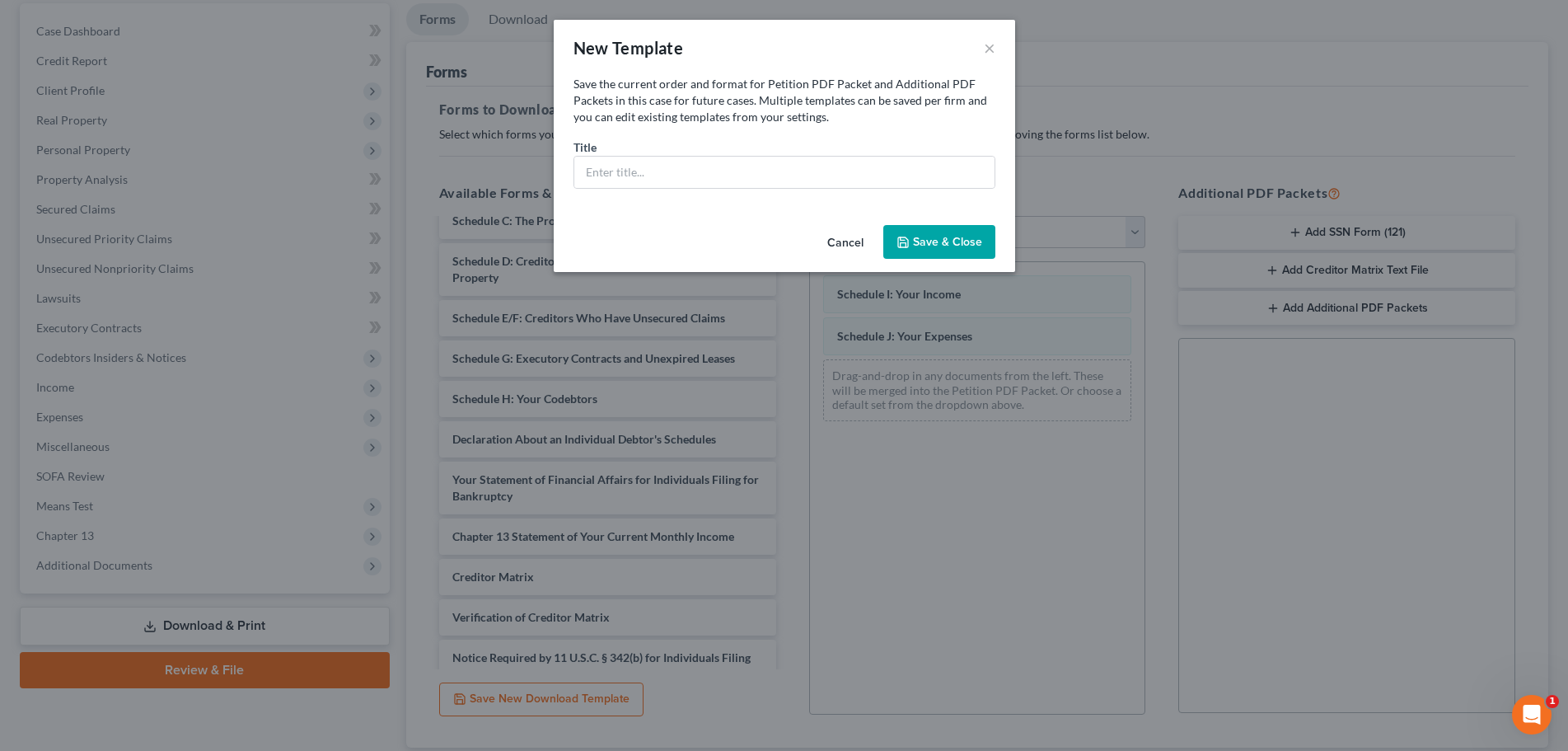
scroll to position [365, 0]
click at [699, 164] on input "text" at bounding box center [790, 172] width 420 height 31
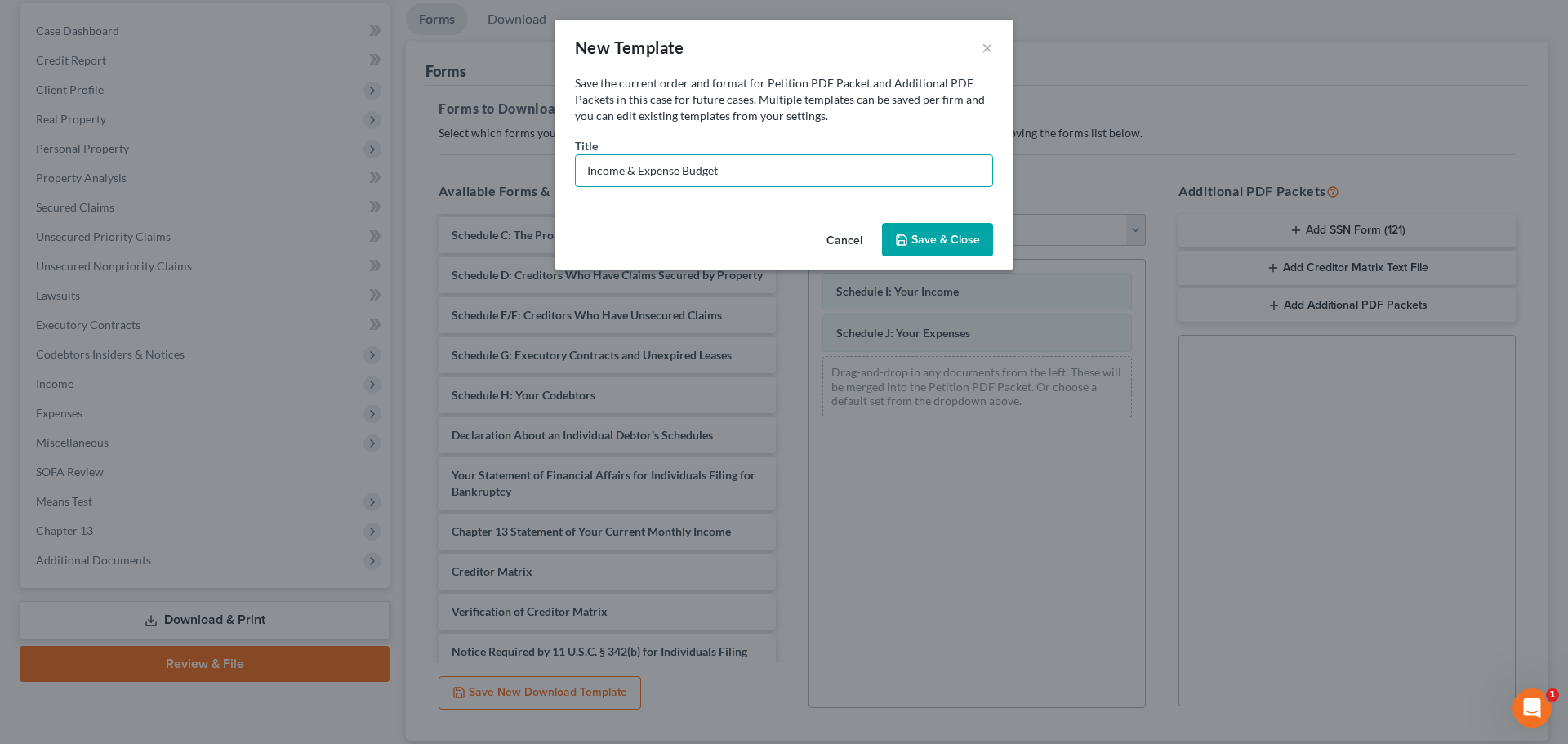
type input "Income & Expense Budget"
click at [963, 239] on button "Save & Close" at bounding box center [937, 240] width 111 height 35
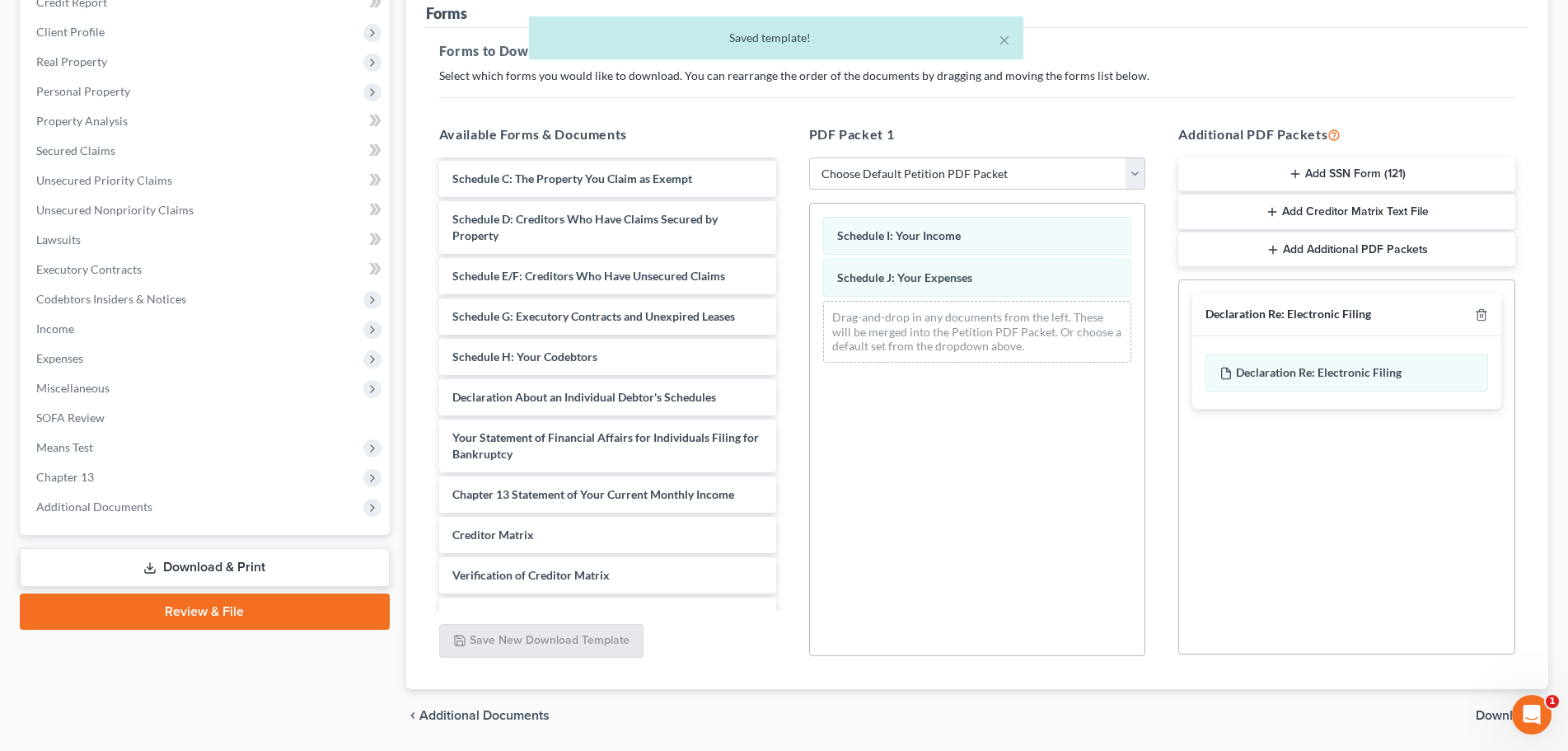
scroll to position [185, 0]
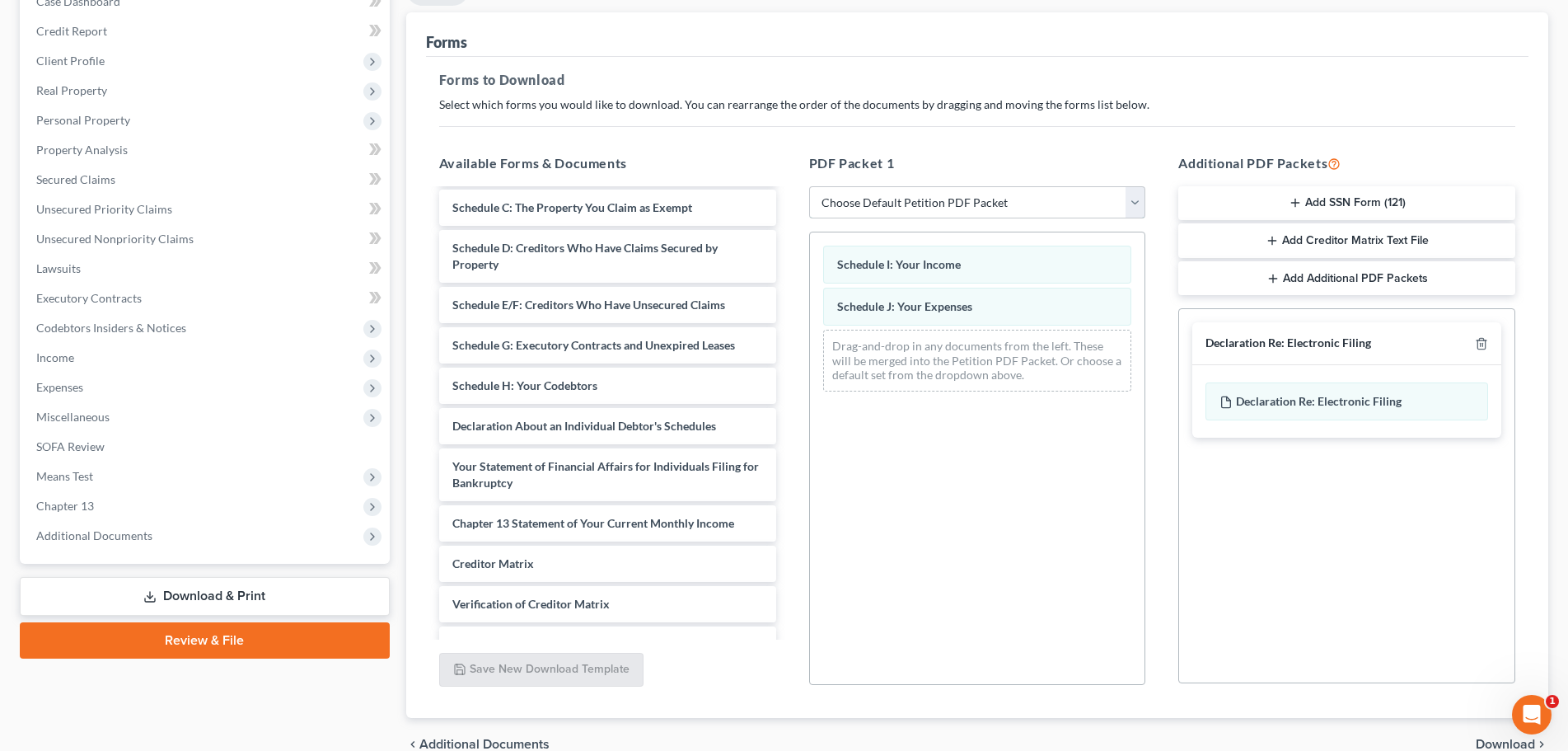
click at [1068, 197] on select "Choose Default Petition PDF Packet Complete Bankruptcy Petition (all forms and …" at bounding box center [978, 203] width 337 height 33
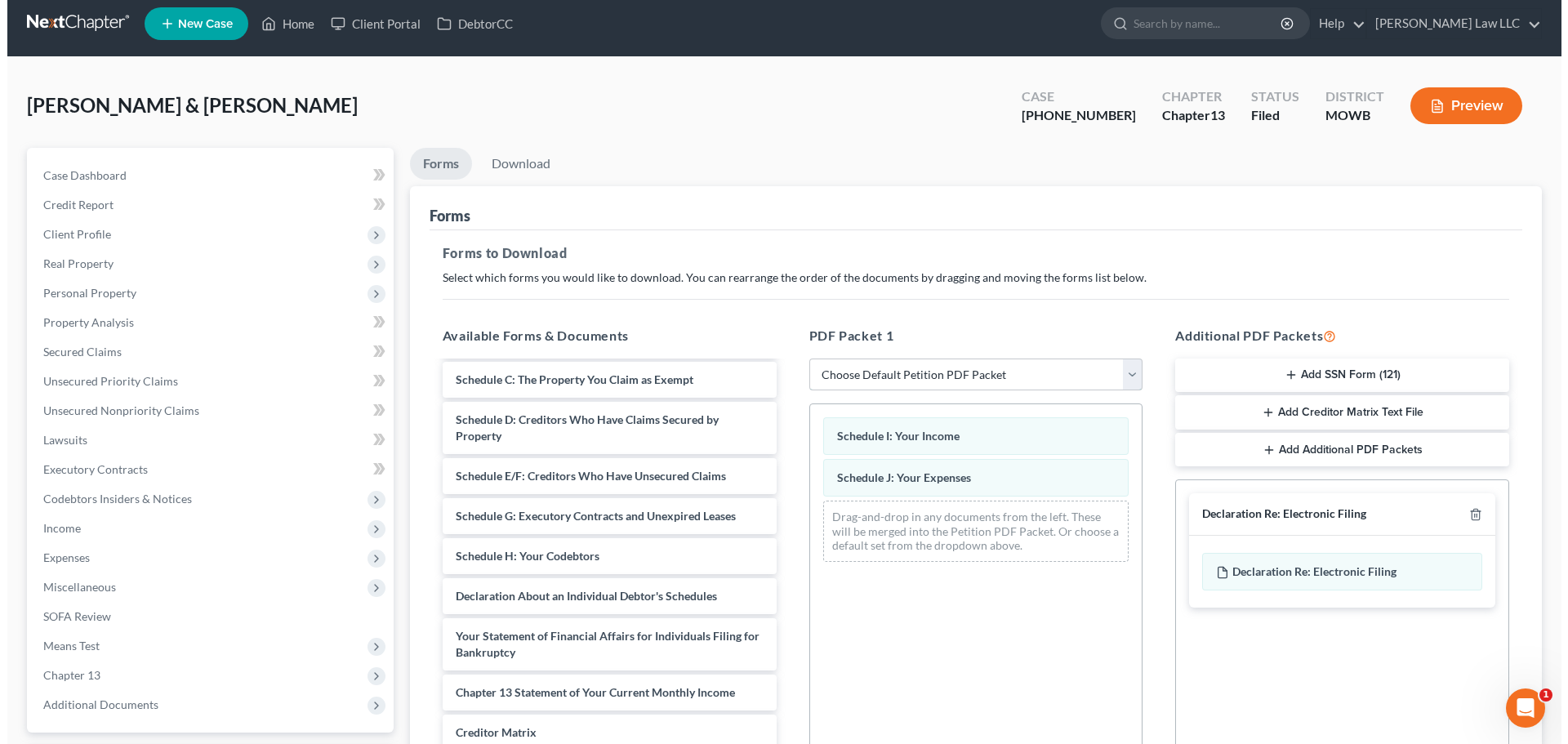
scroll to position [0, 0]
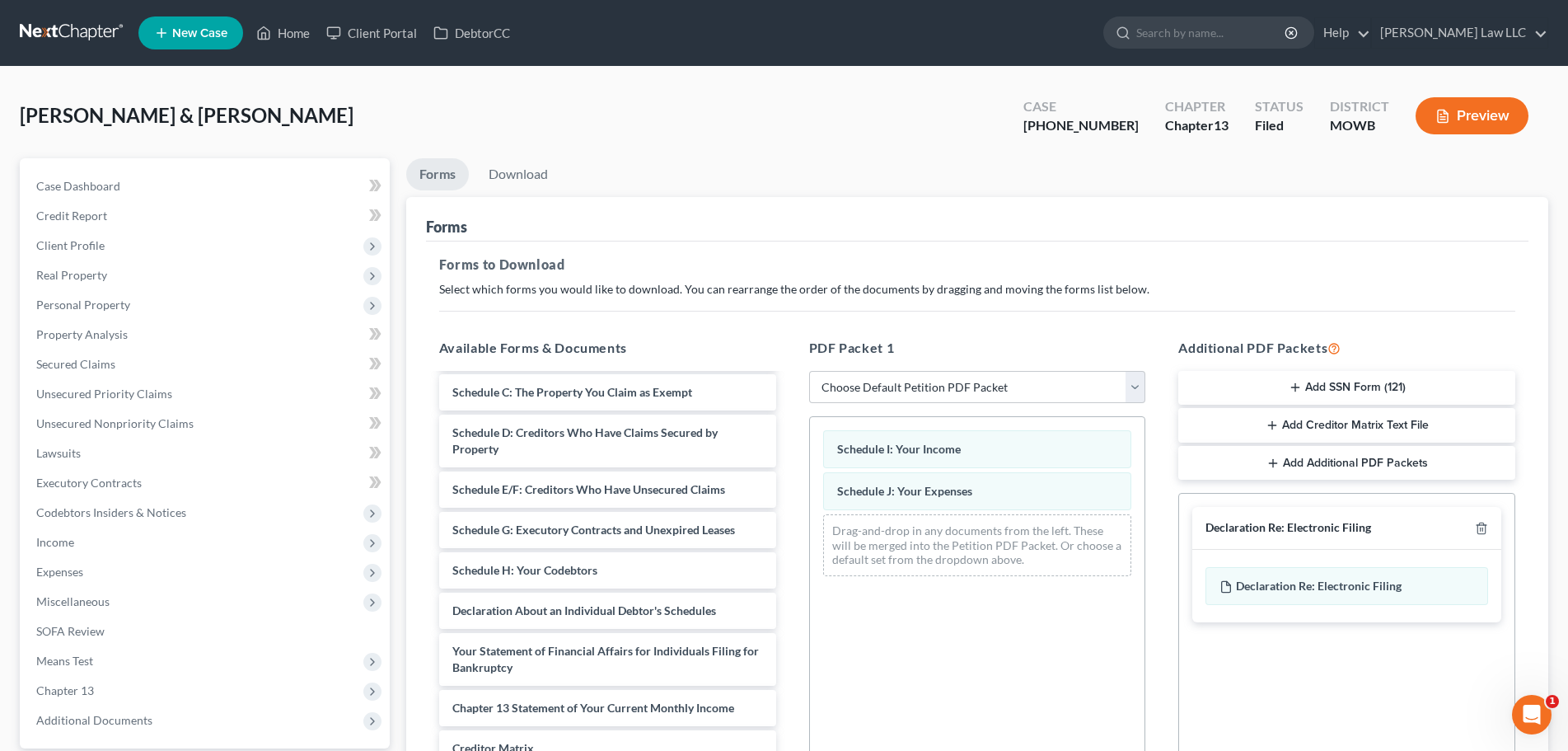
click at [1479, 116] on button "Preview" at bounding box center [1472, 116] width 113 height 37
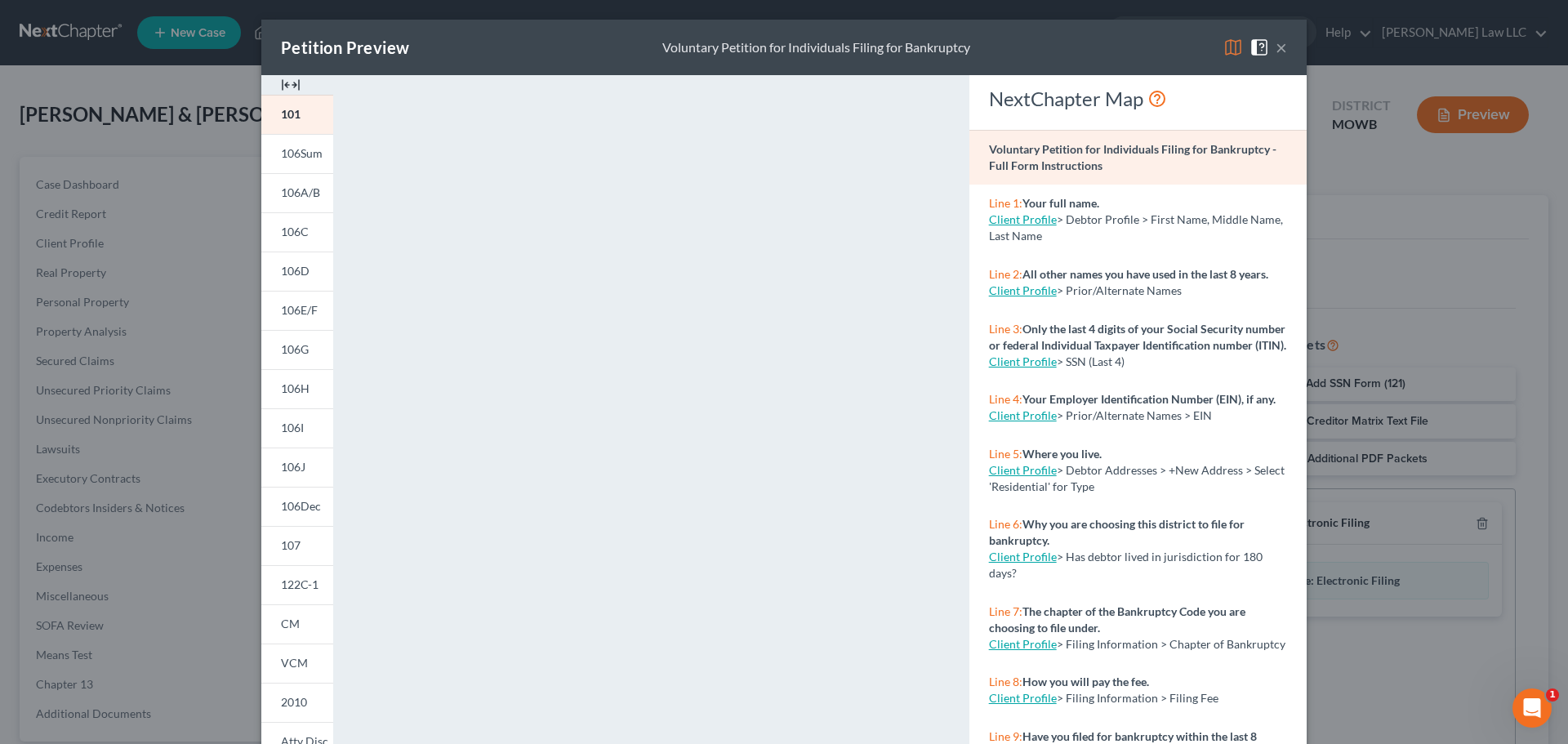
click at [1276, 52] on button "×" at bounding box center [1281, 47] width 12 height 20
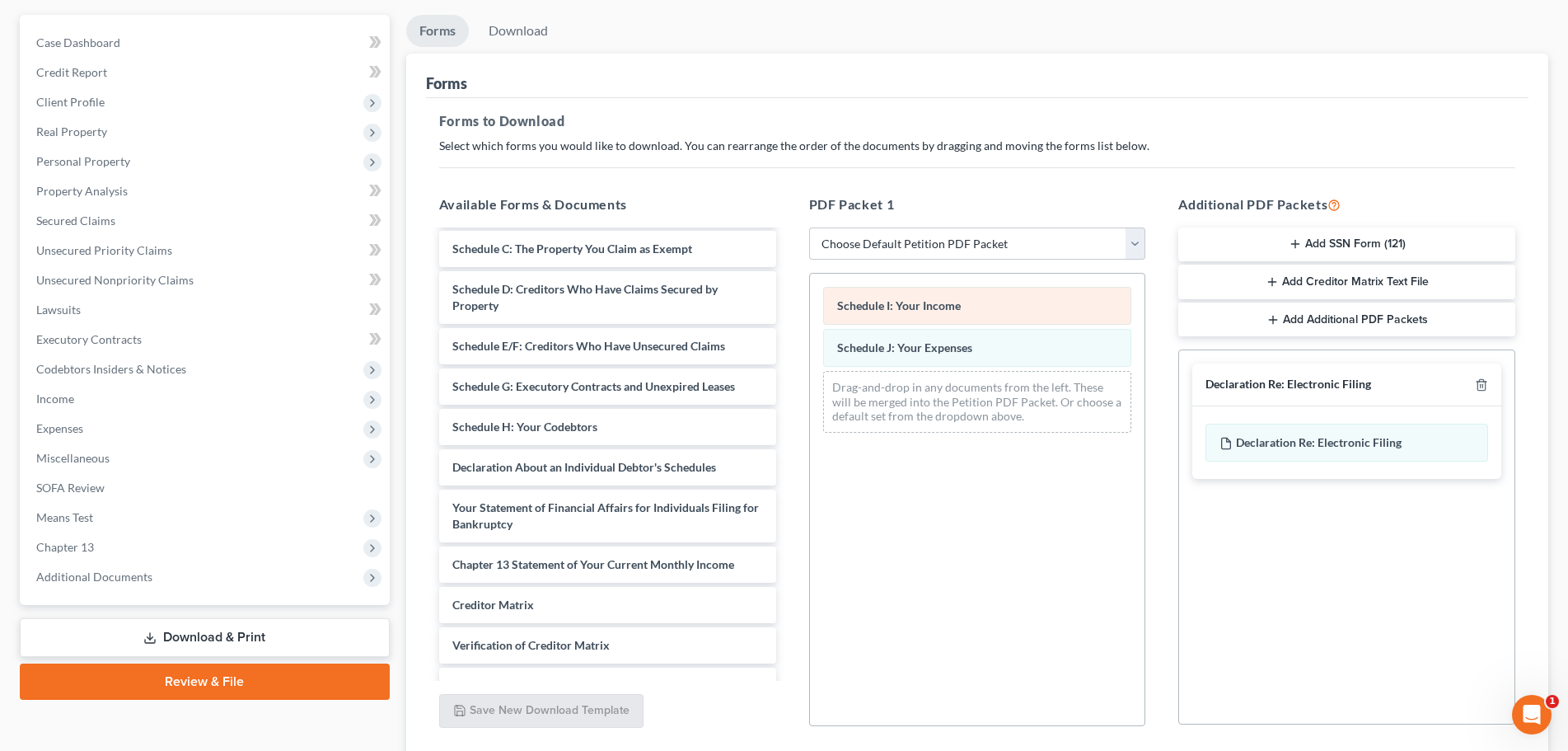
scroll to position [267, 0]
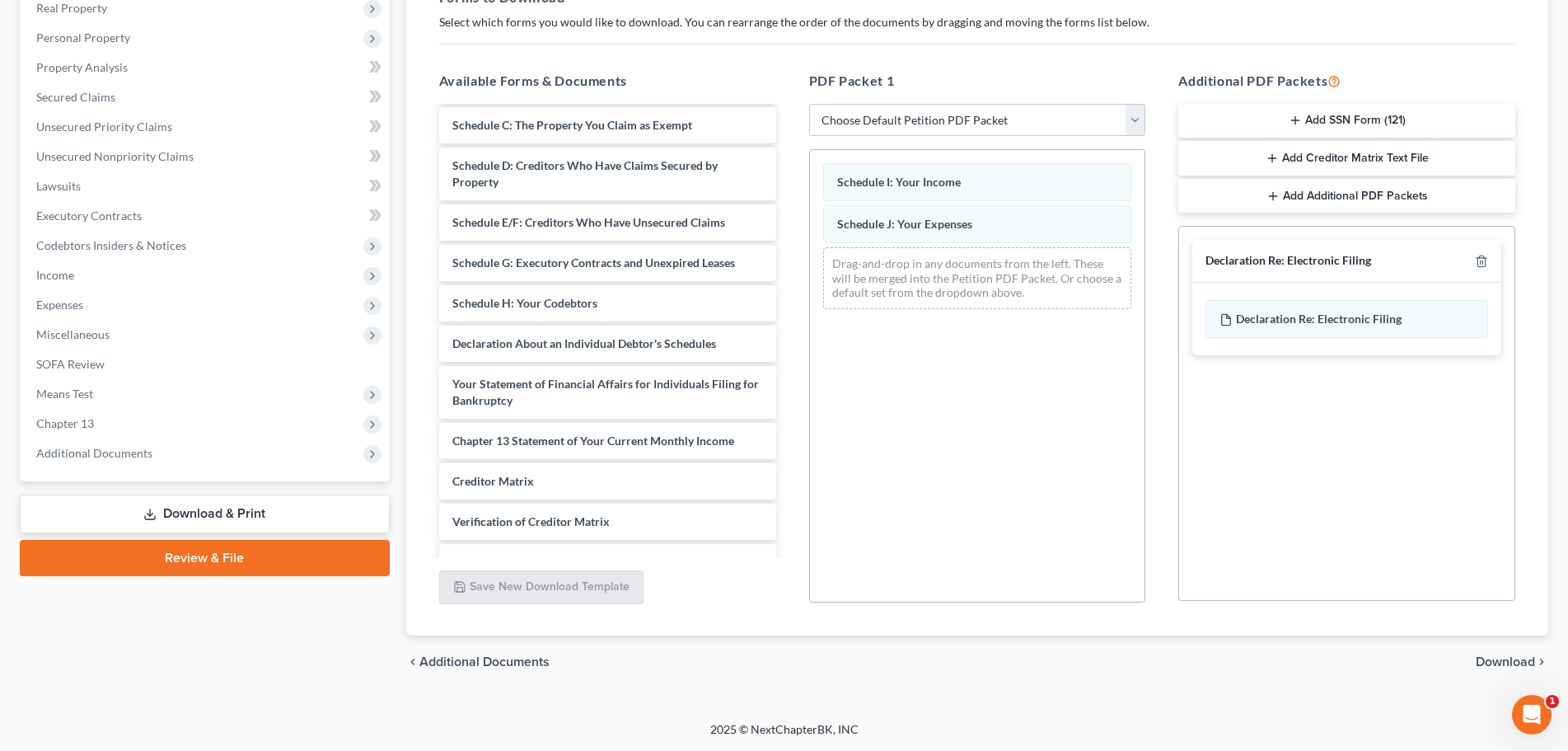
click at [1506, 660] on span "Download" at bounding box center [1505, 661] width 59 height 13
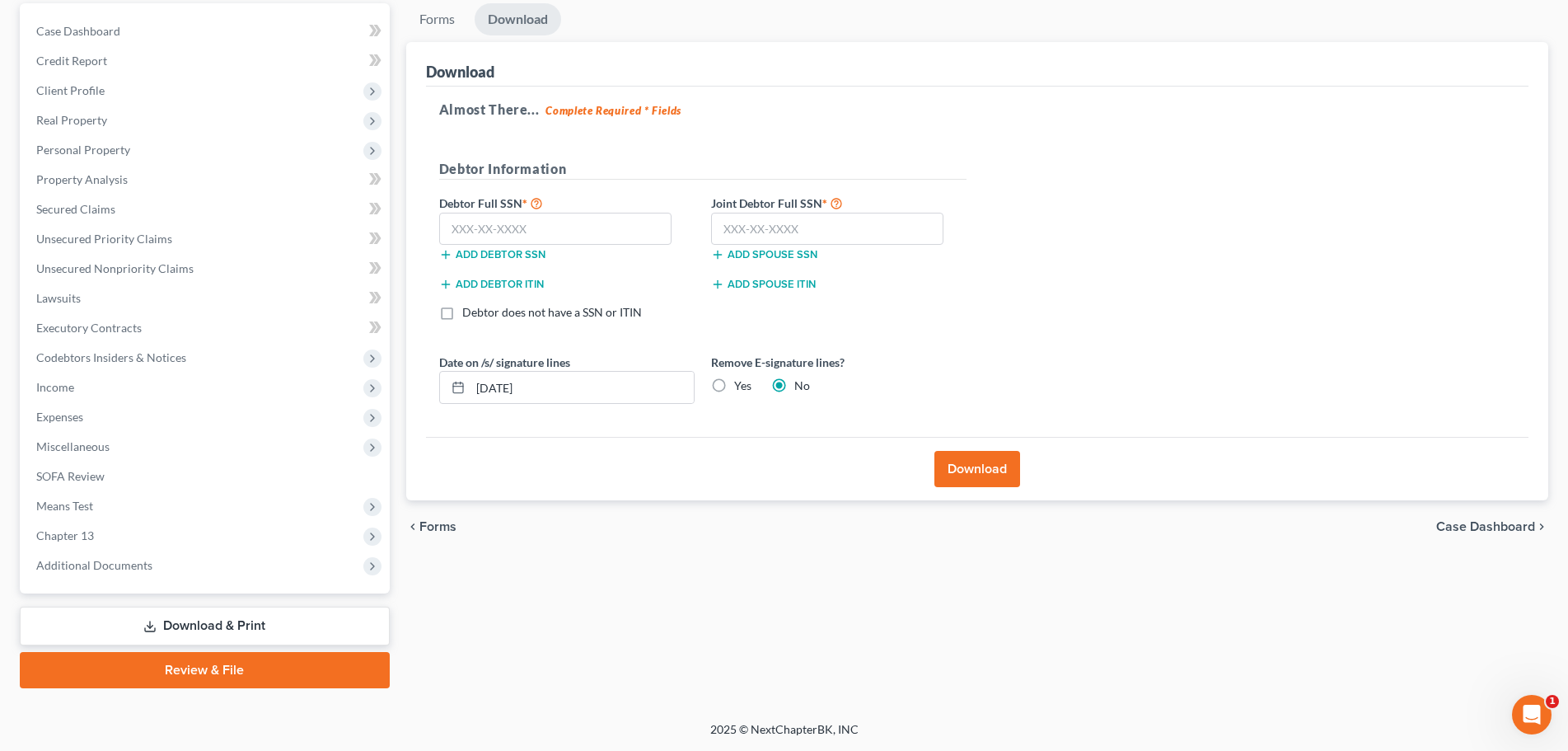
click at [432, 518] on div "chevron_left Forms Case Dashboard chevron_right" at bounding box center [977, 526] width 1142 height 53
click at [432, 526] on span "Forms" at bounding box center [437, 526] width 37 height 13
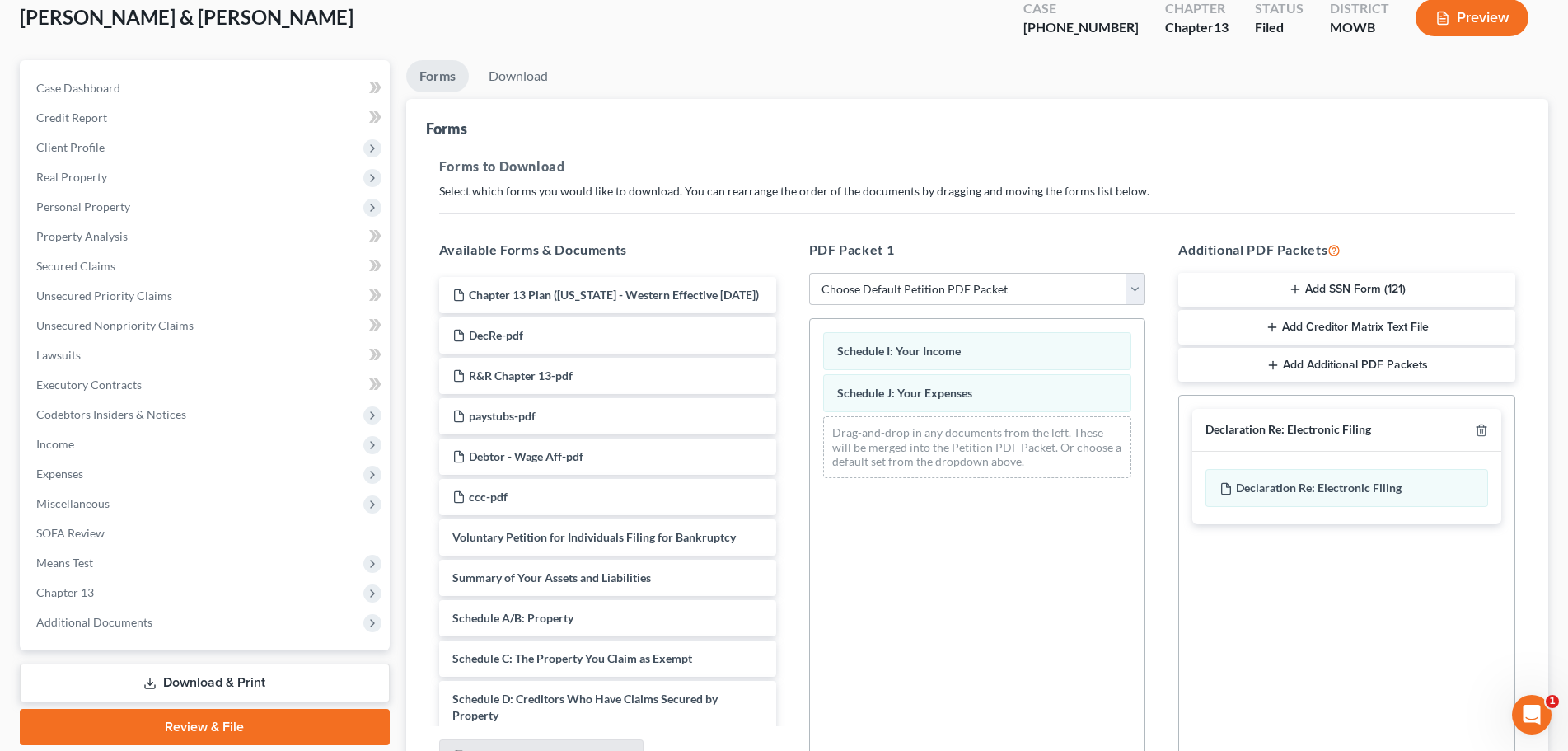
scroll to position [0, 0]
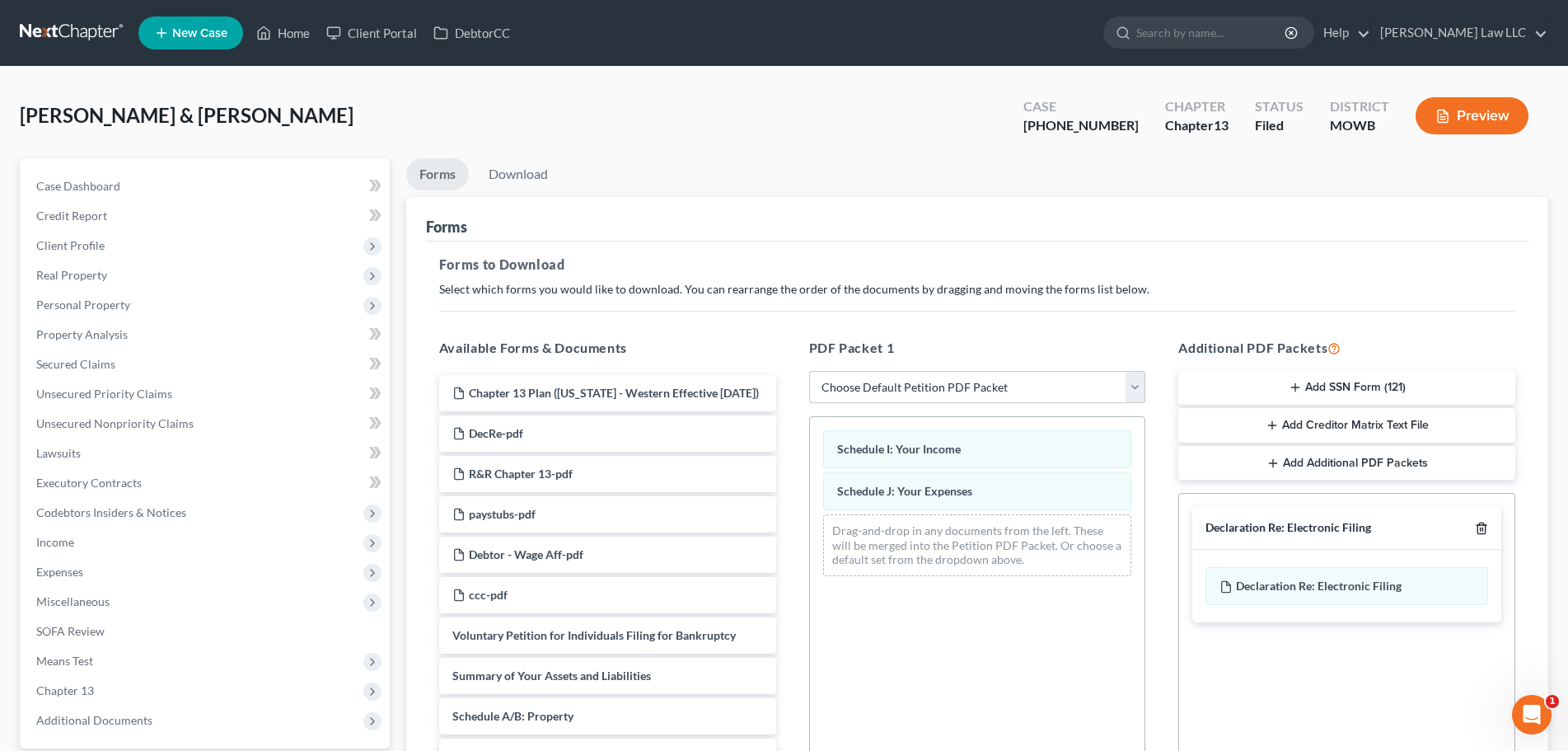
click at [1484, 525] on icon "button" at bounding box center [1481, 529] width 7 height 11
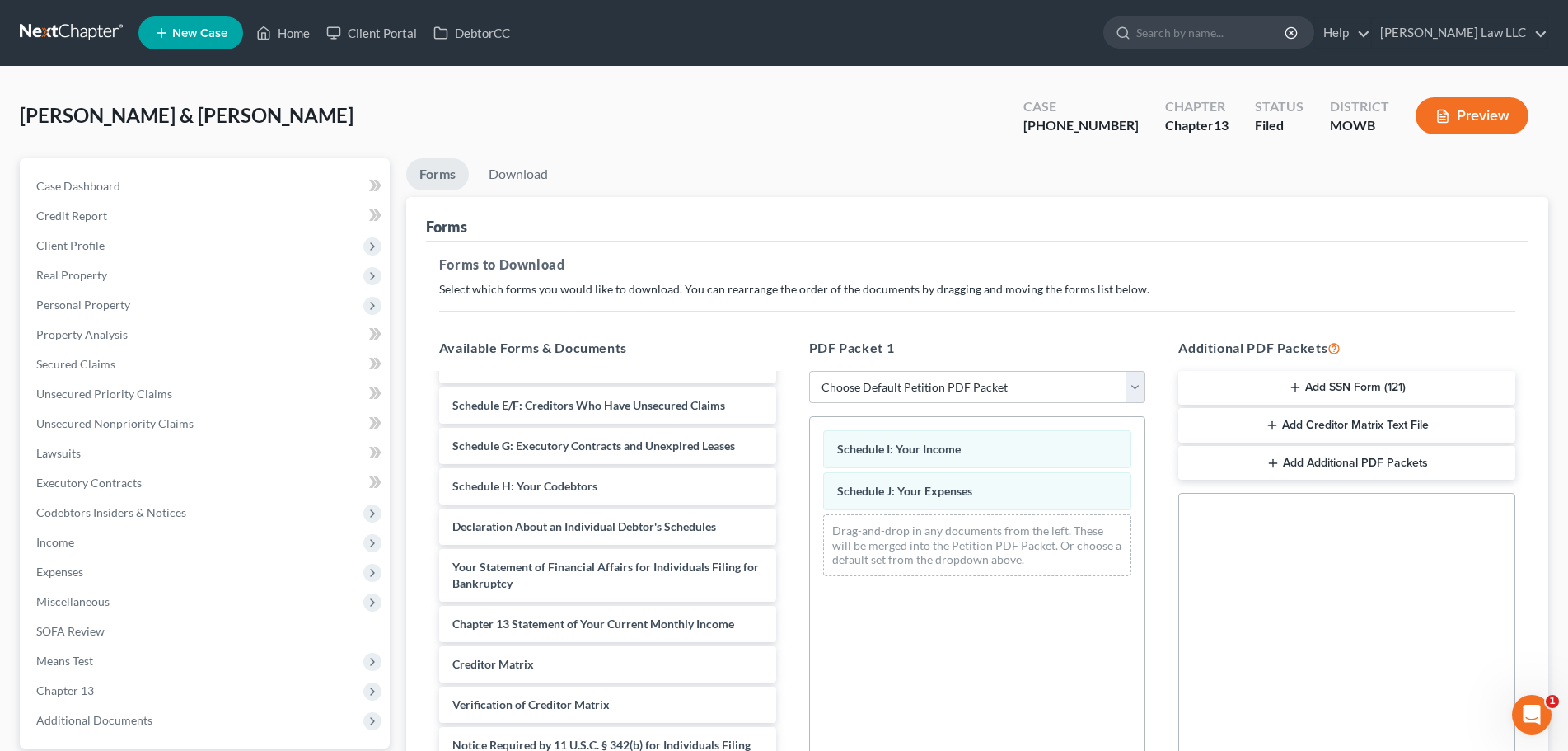
click at [1443, 125] on button "Preview" at bounding box center [1472, 116] width 113 height 37
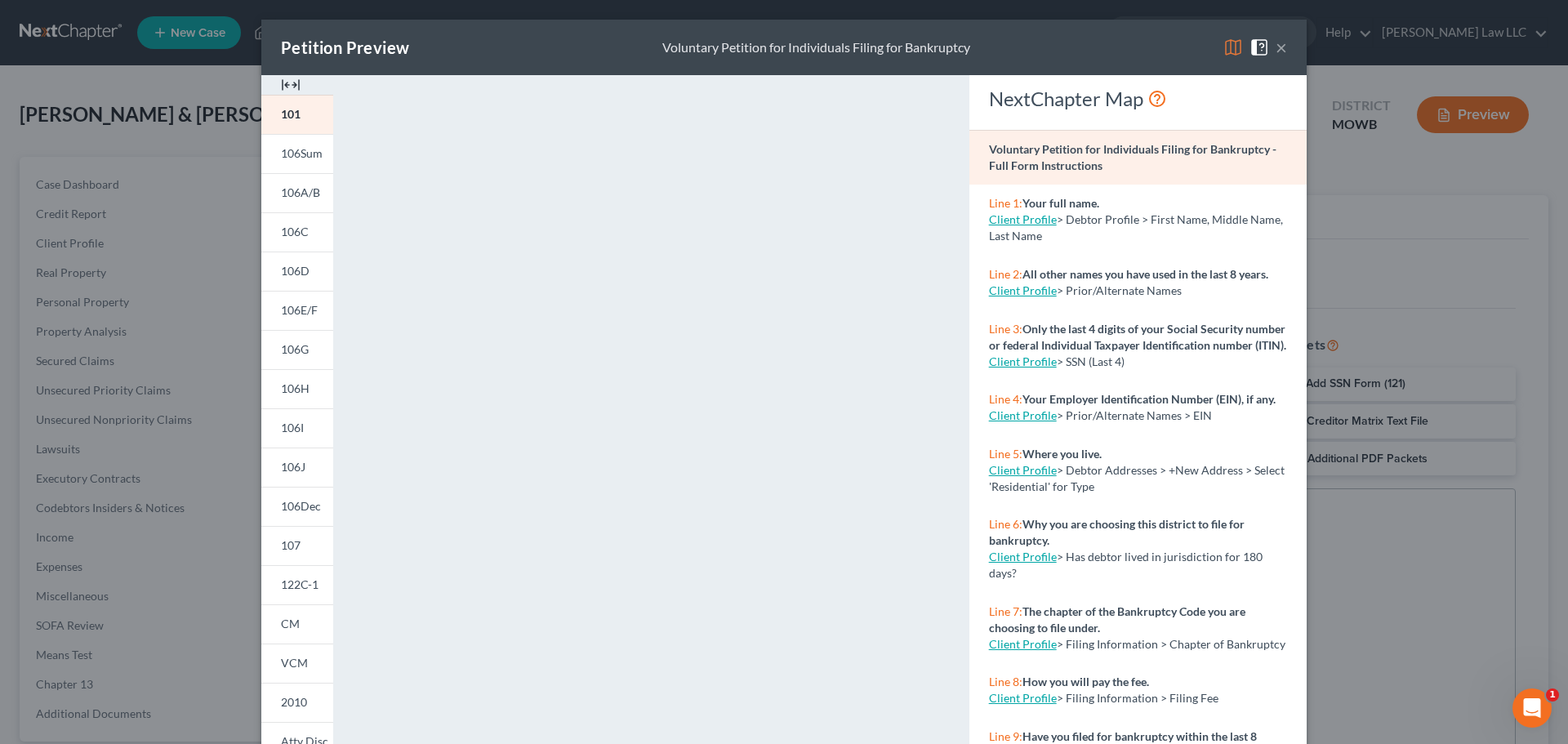
click at [1277, 44] on button "×" at bounding box center [1281, 47] width 12 height 20
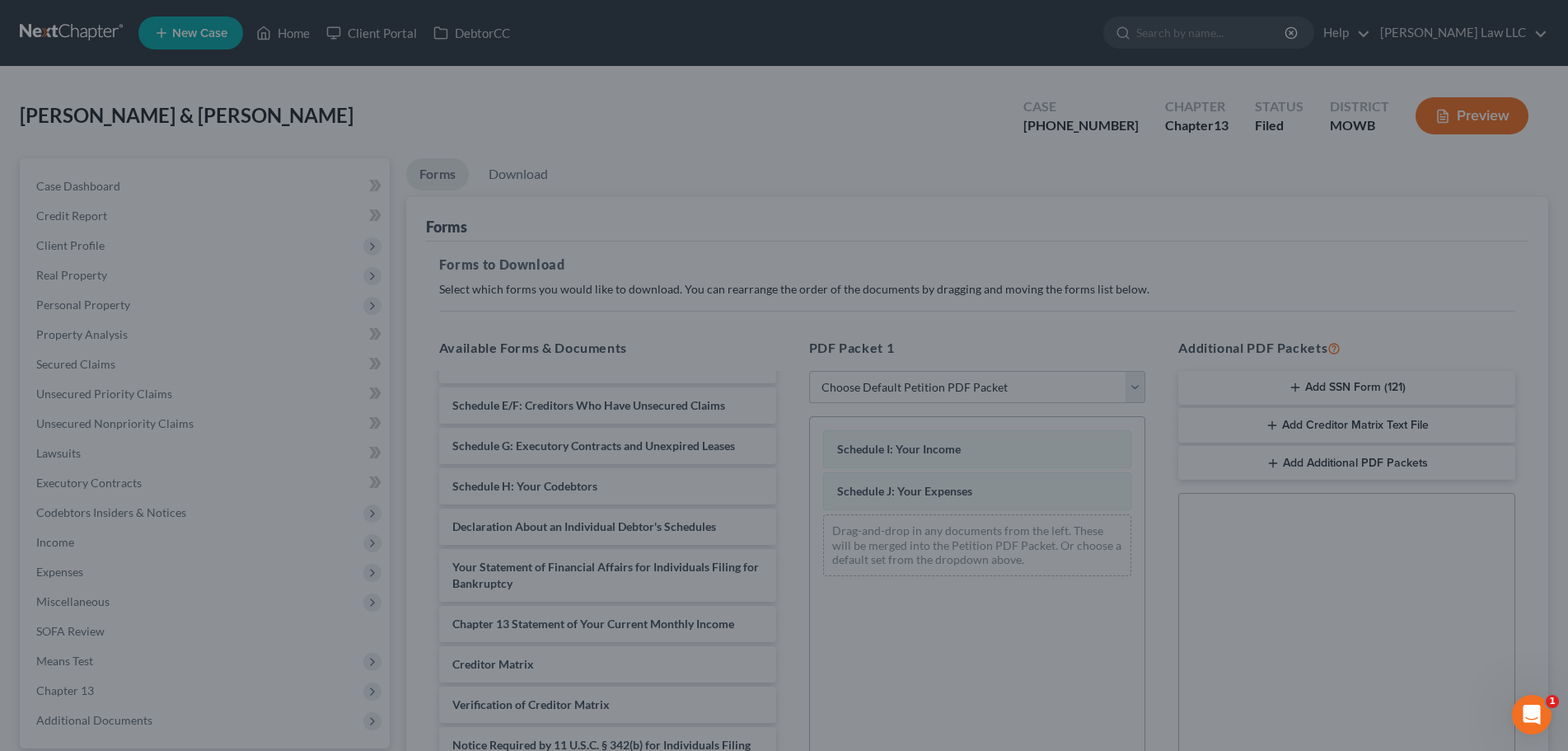
scroll to position [465, 0]
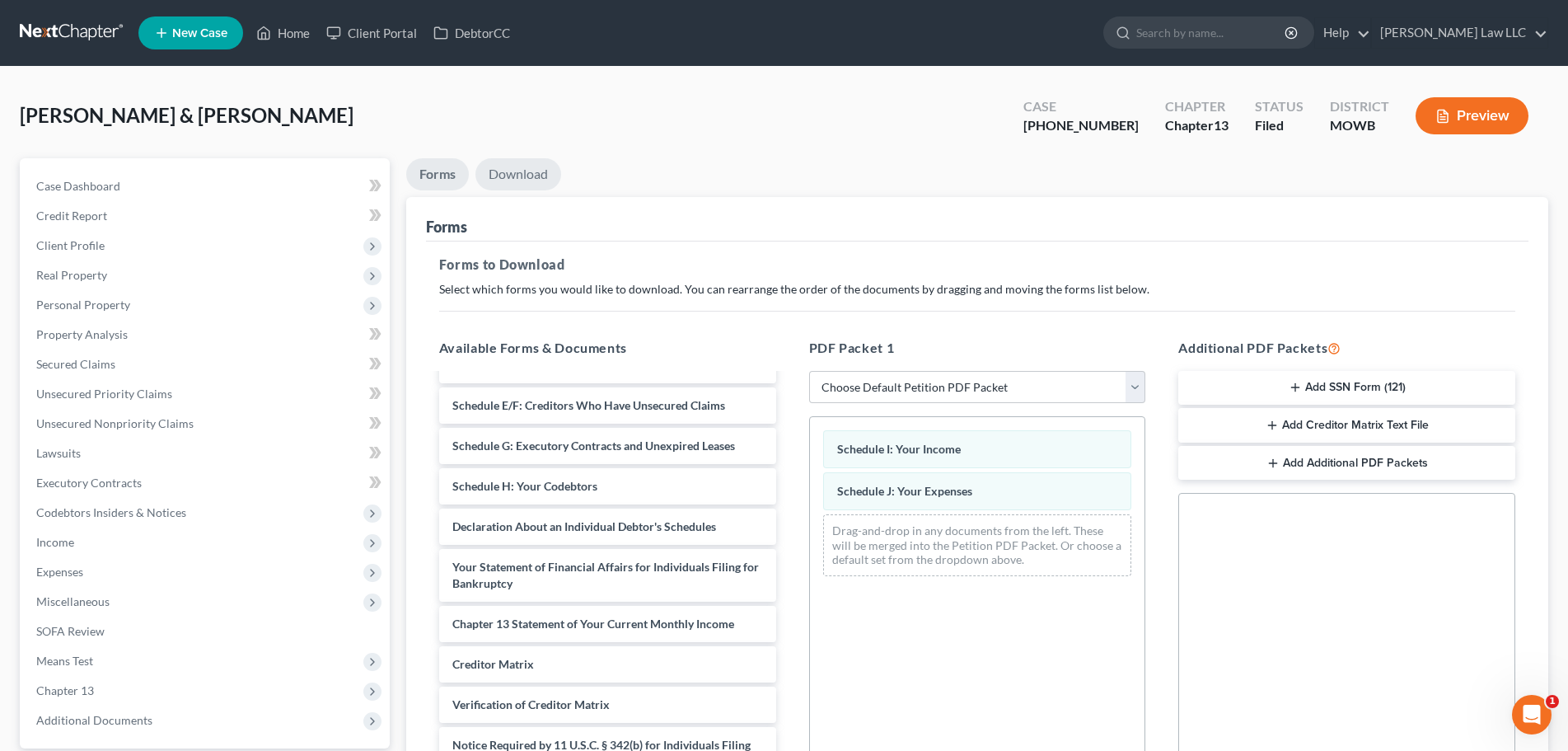
click at [525, 170] on link "Download" at bounding box center [519, 175] width 86 height 32
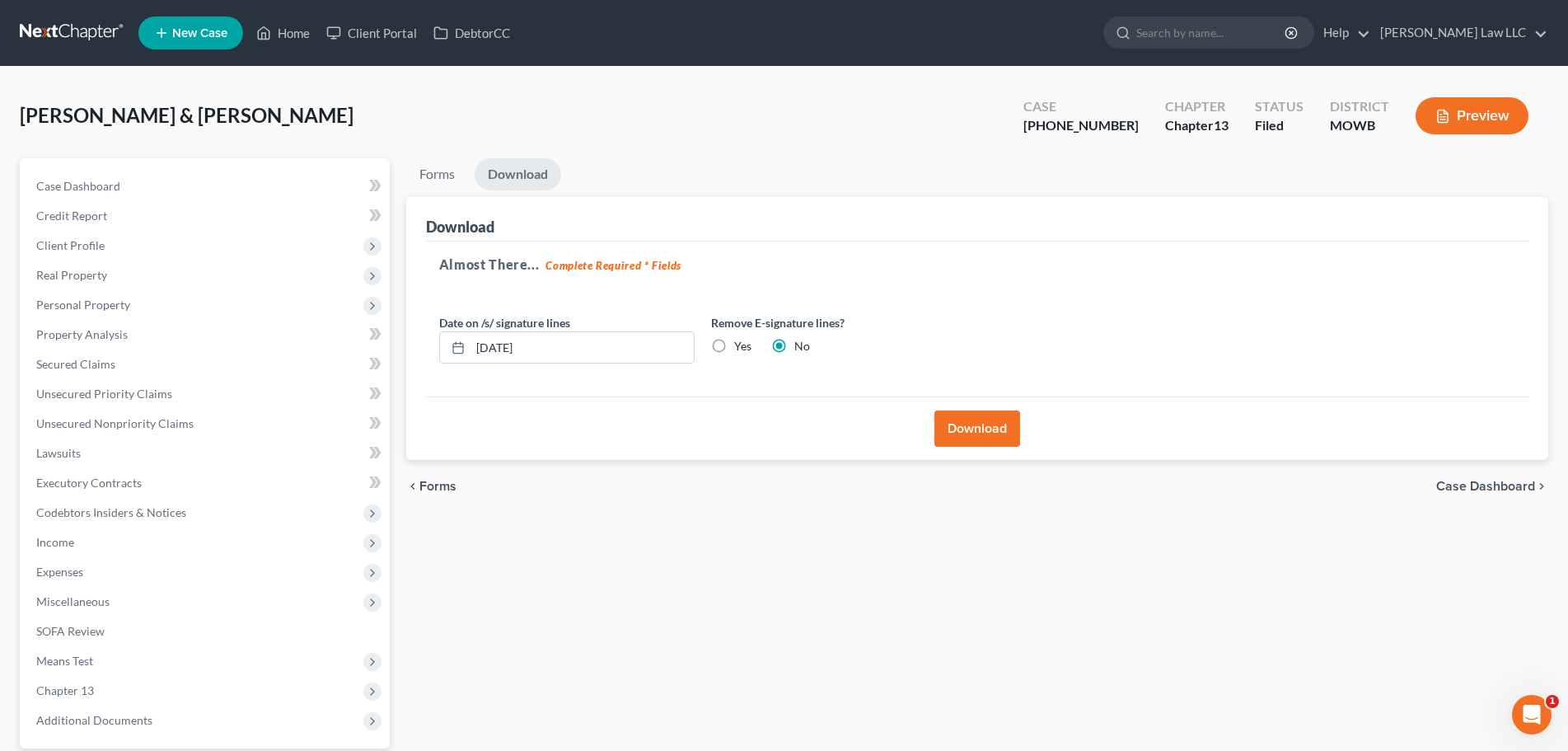
click at [734, 344] on label "Yes" at bounding box center [742, 346] width 17 height 16
click at [741, 344] on input "Yes" at bounding box center [746, 343] width 11 height 11
radio input "true"
radio input "false"
click at [952, 424] on button "Download" at bounding box center [978, 428] width 86 height 36
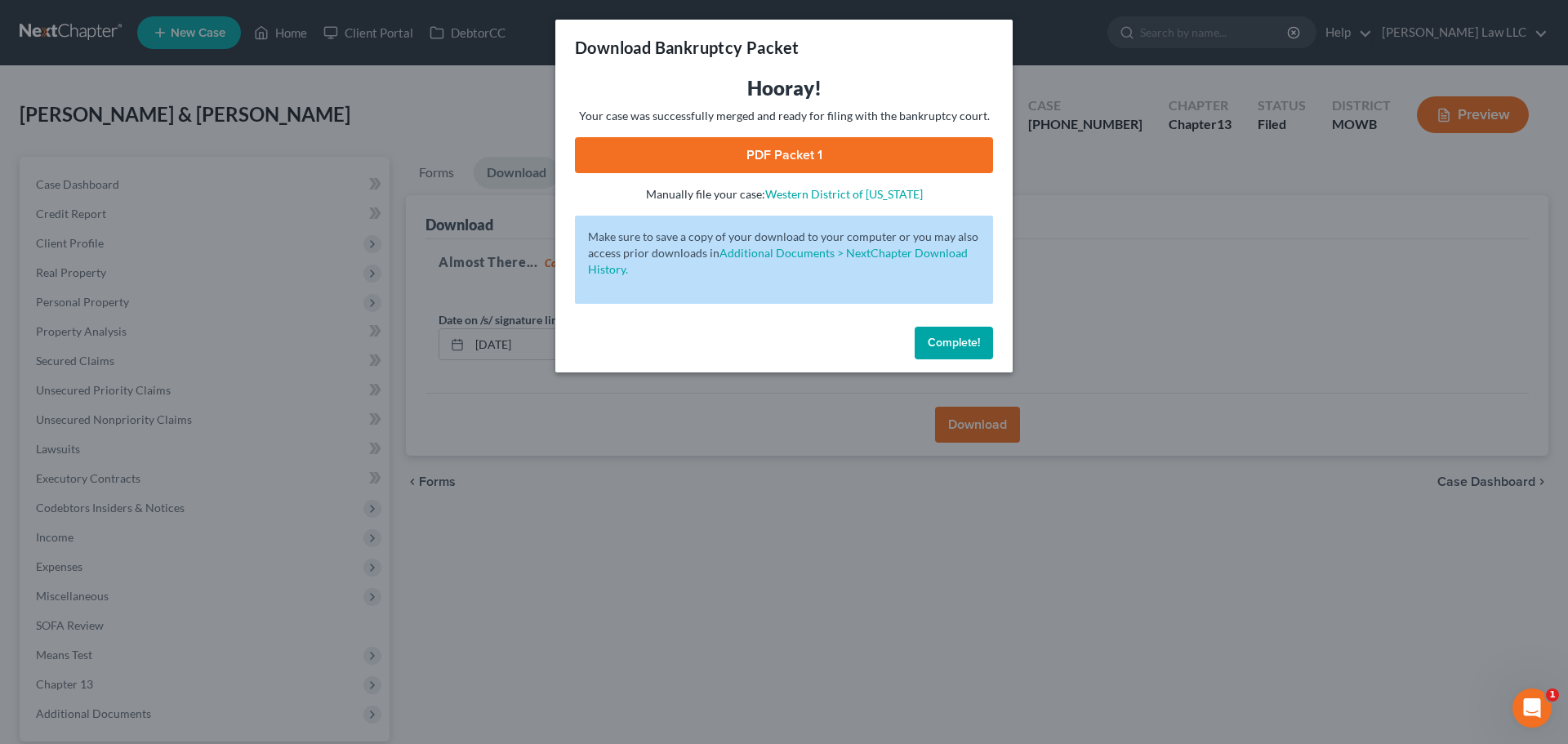
click at [814, 152] on link "PDF Packet 1" at bounding box center [783, 155] width 418 height 36
click at [954, 336] on span "Complete!" at bounding box center [954, 343] width 52 height 14
